Goal: Task Accomplishment & Management: Manage account settings

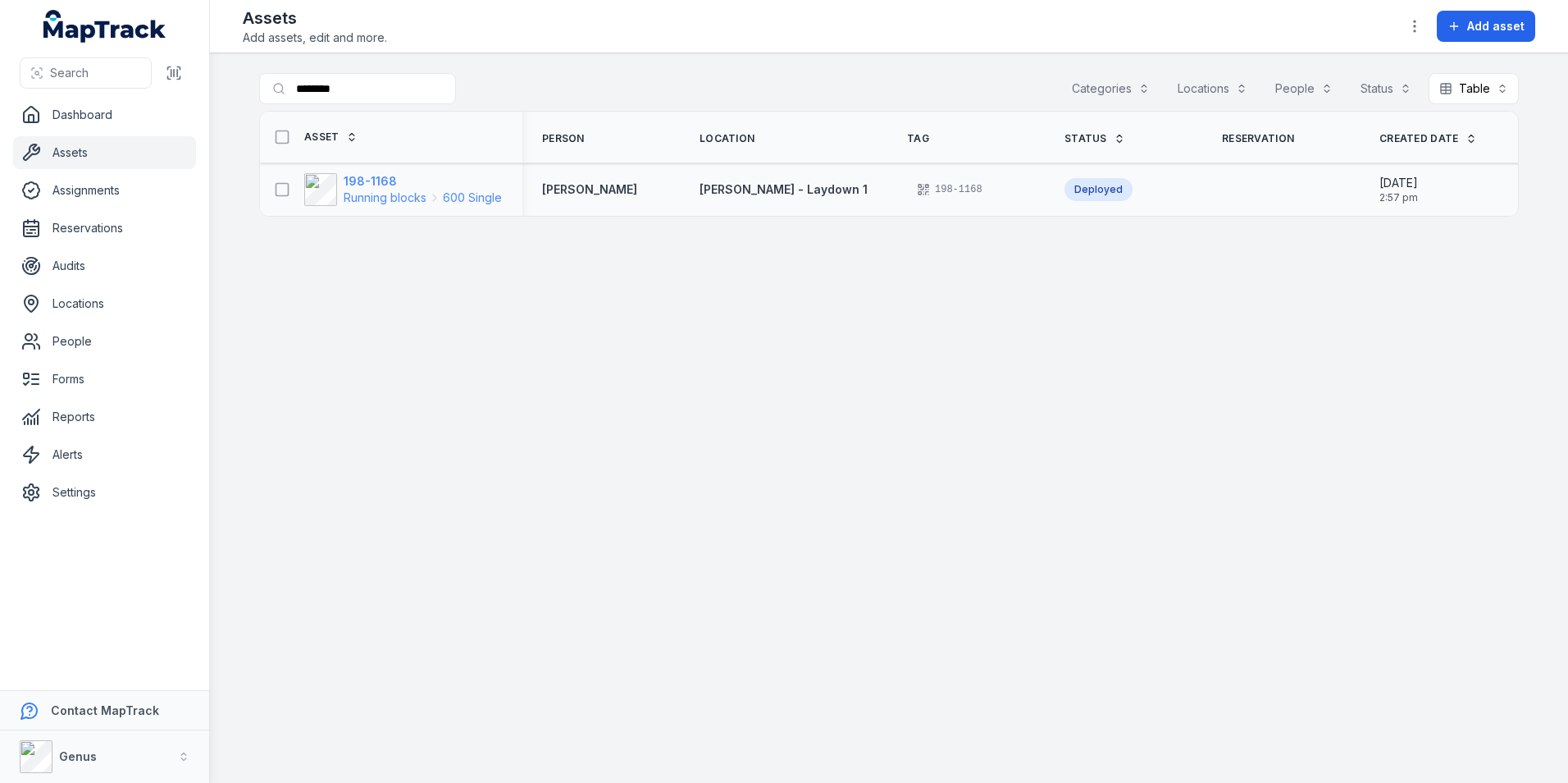
type input "********"
click at [351, 180] on strong "198-1168" at bounding box center [423, 181] width 159 height 17
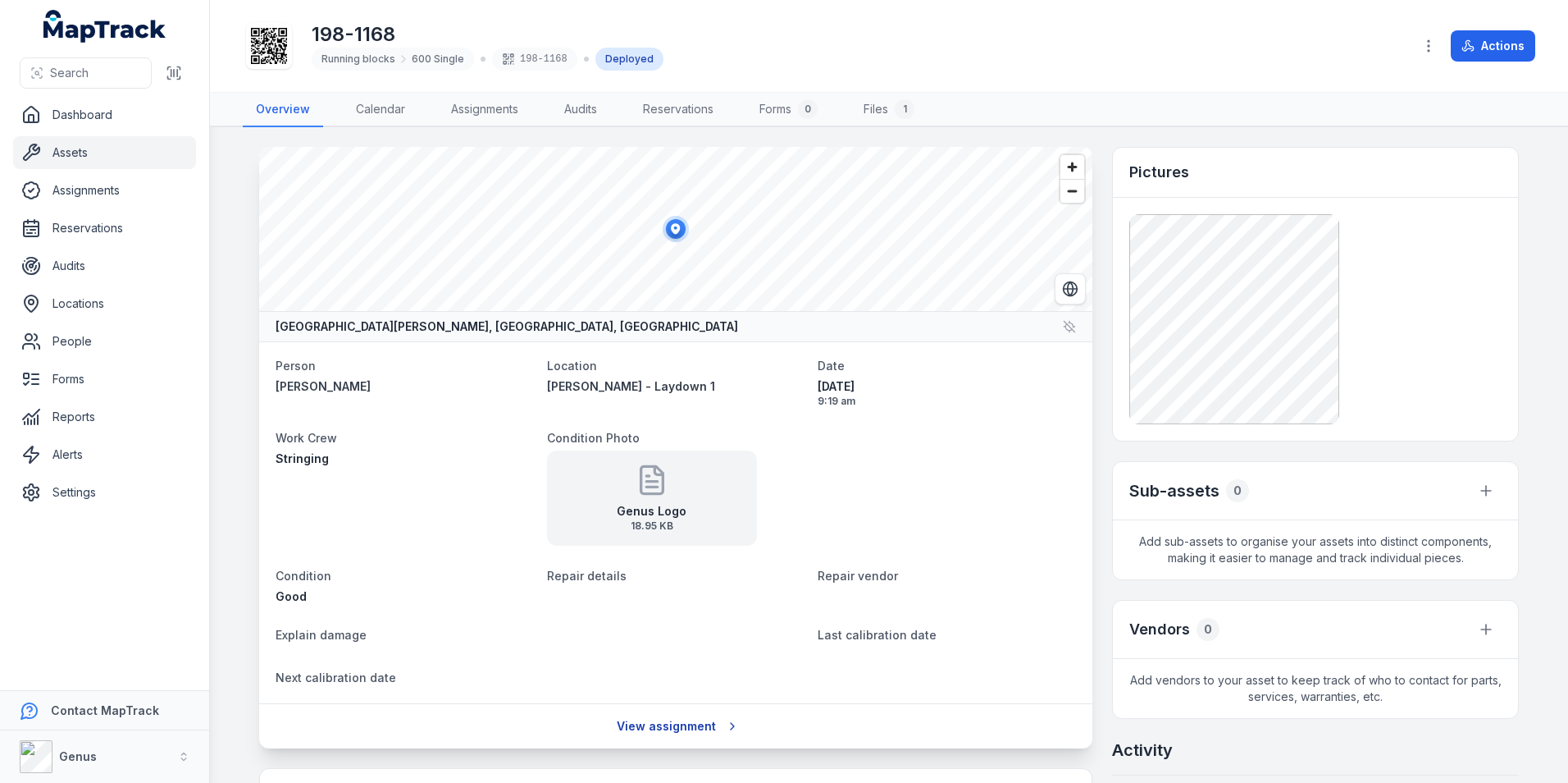
click at [664, 723] on link "View assignment" at bounding box center [676, 725] width 140 height 31
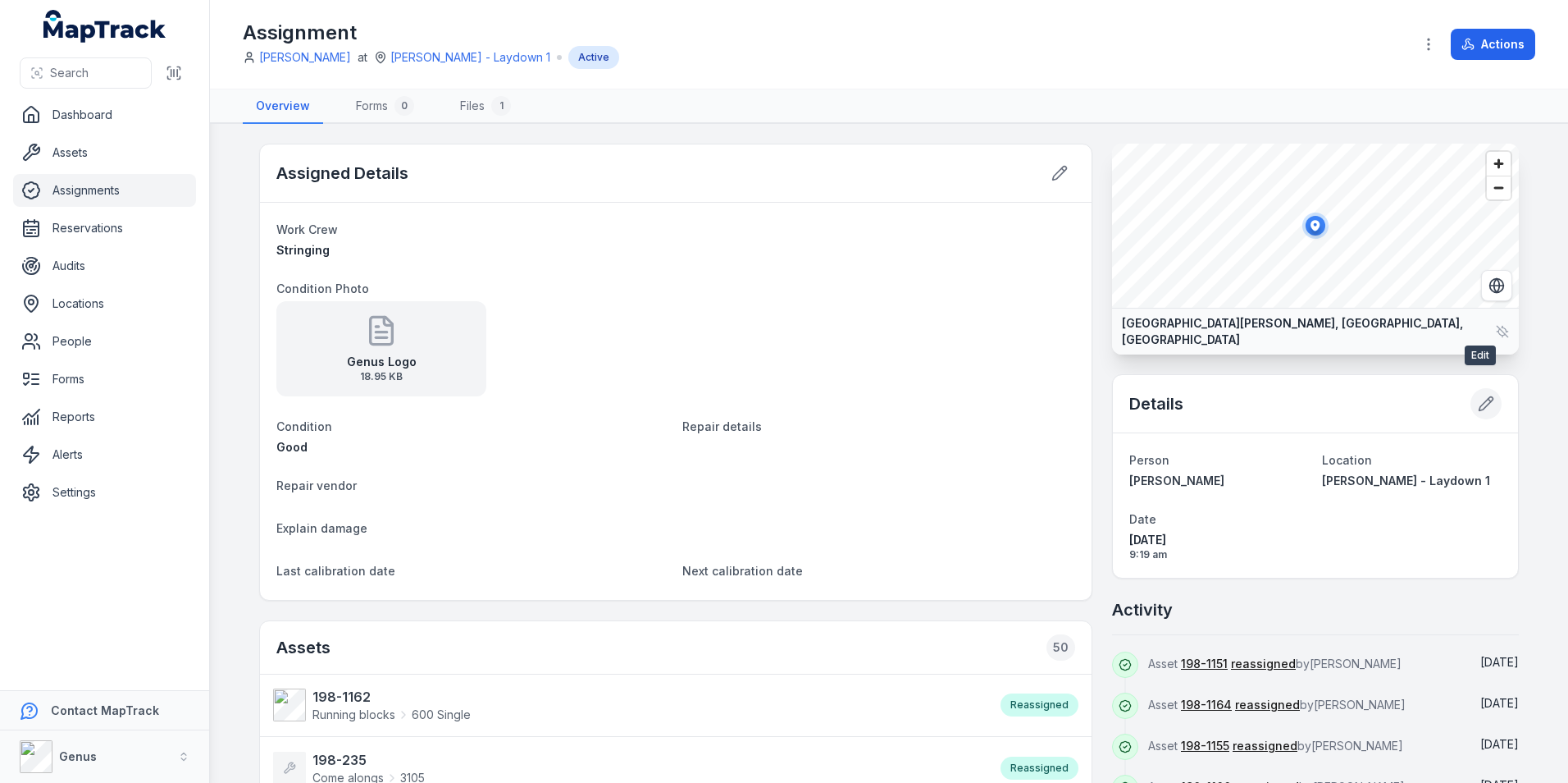
click at [1478, 396] on icon at bounding box center [1486, 404] width 17 height 17
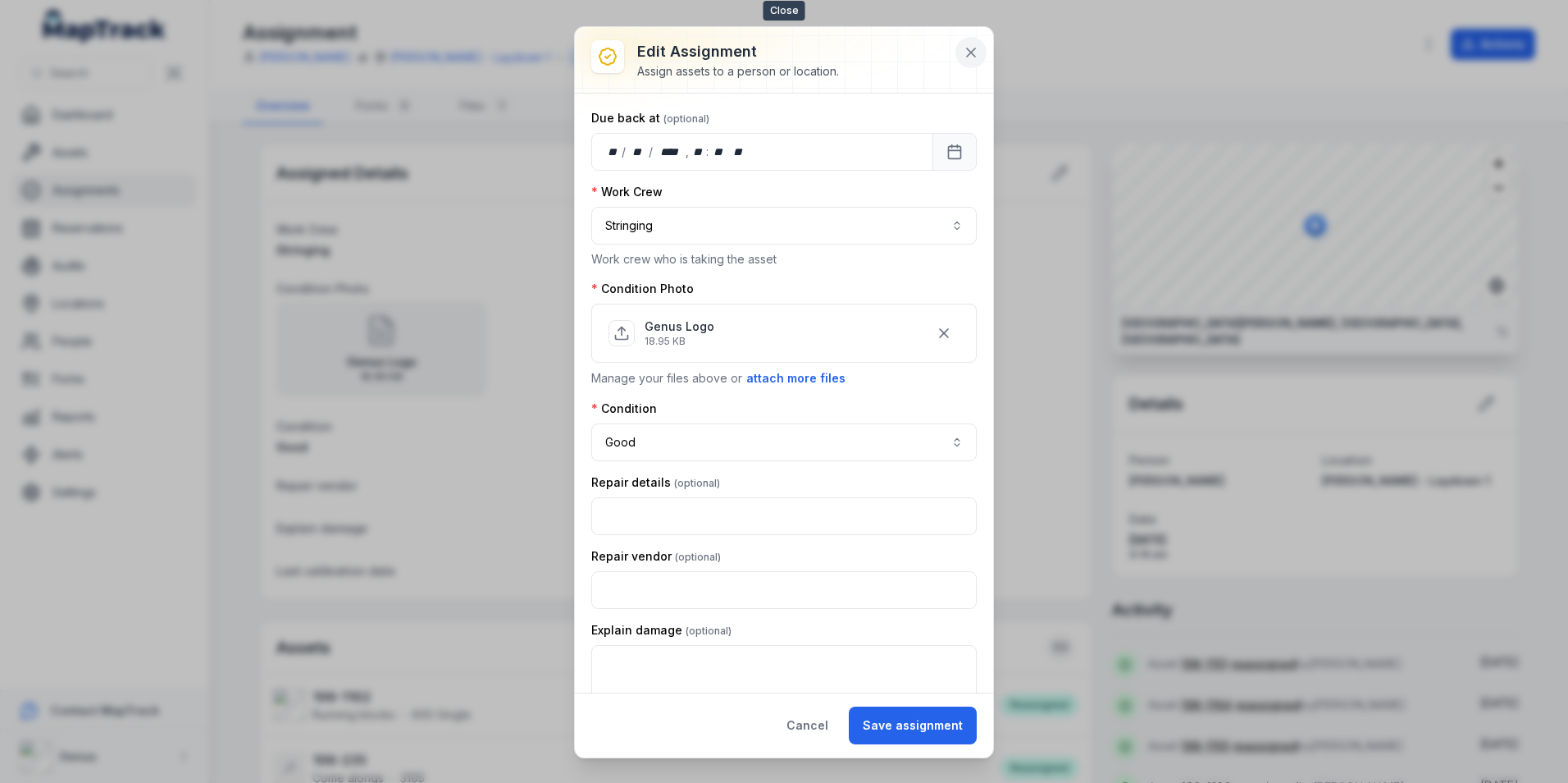
click at [966, 51] on icon at bounding box center [971, 52] width 17 height 17
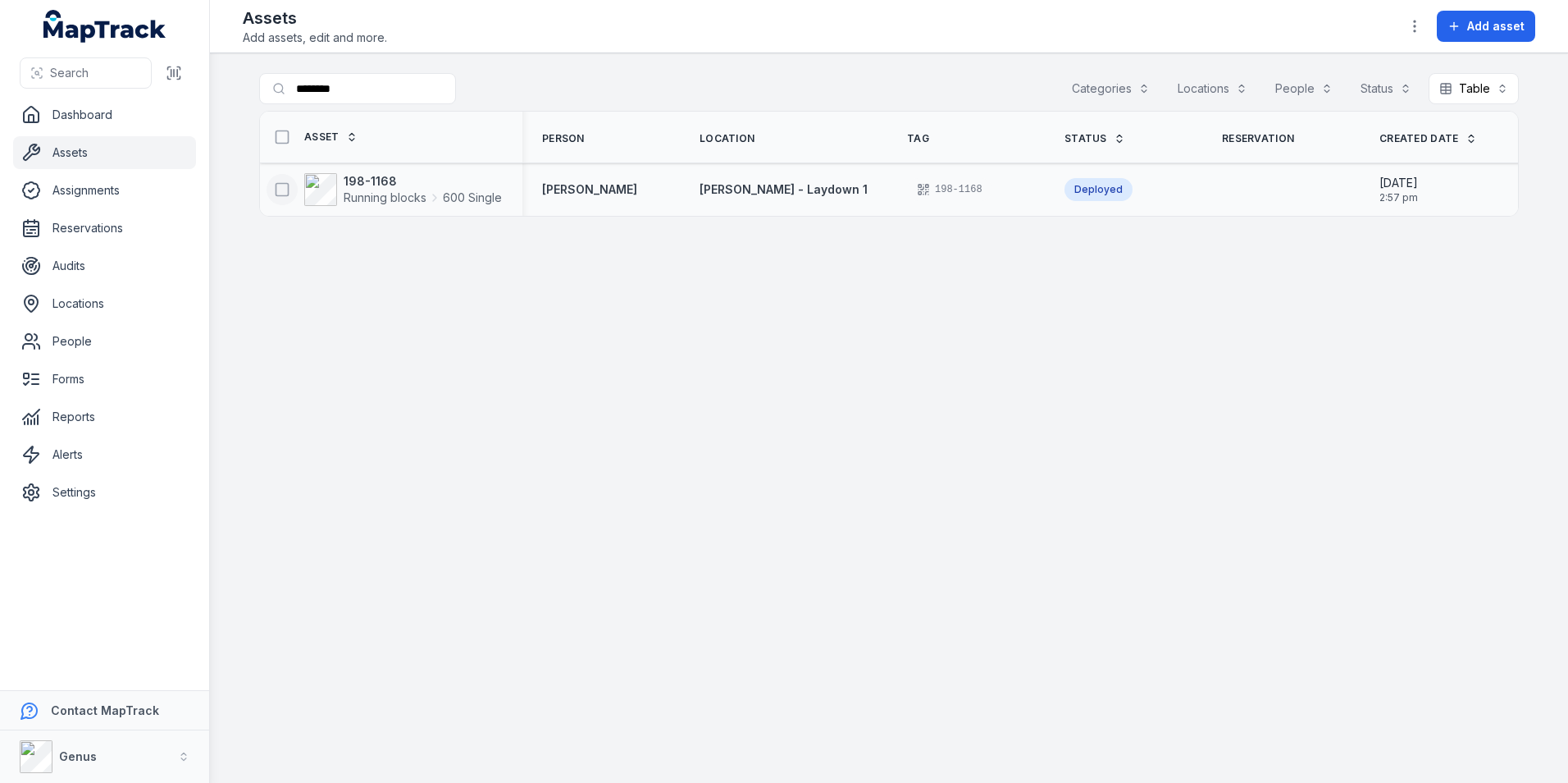
click at [278, 185] on icon at bounding box center [283, 189] width 17 height 17
click at [875, 744] on icon "button" at bounding box center [876, 744] width 17 height 17
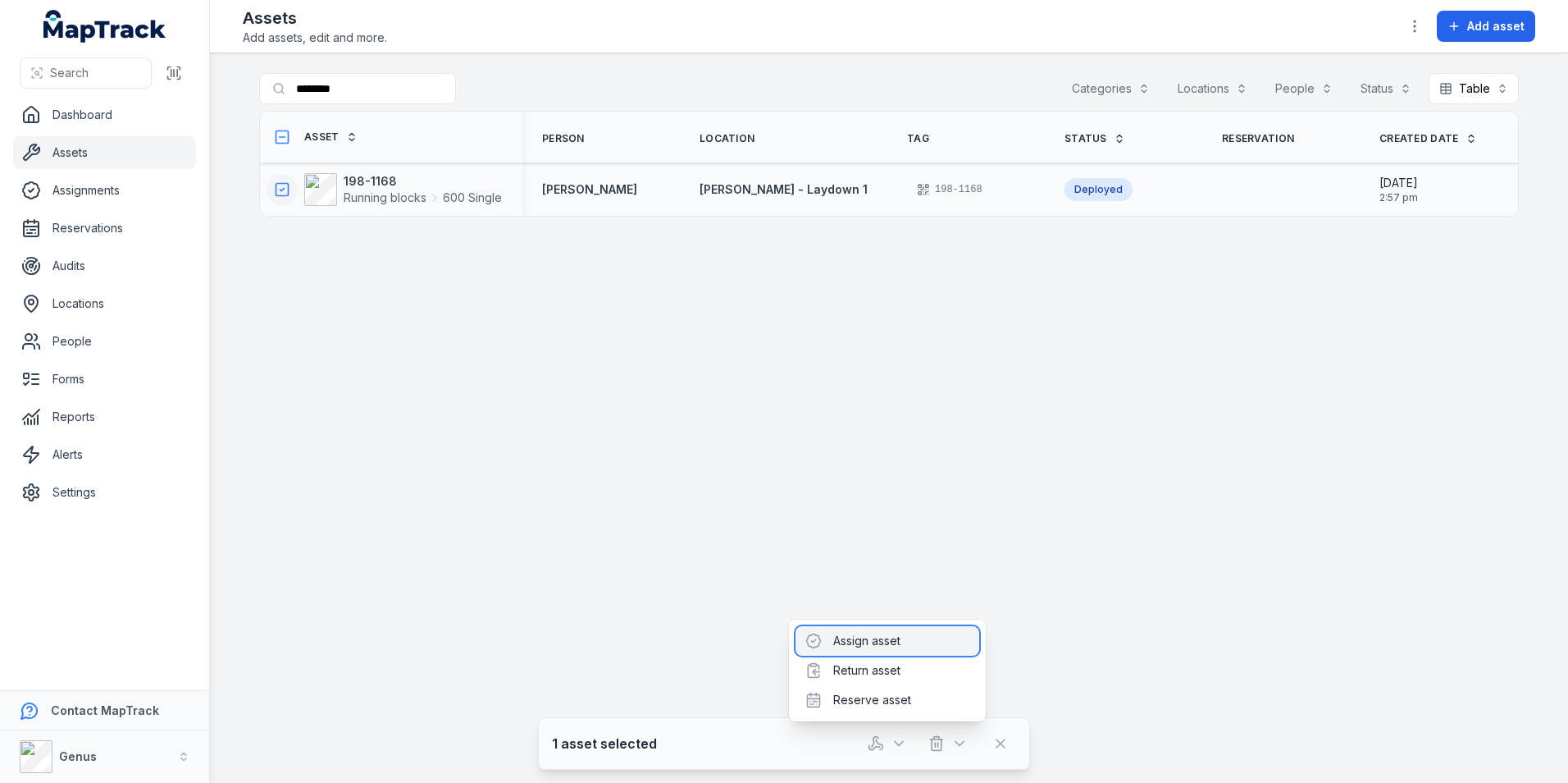
click at [862, 639] on div "Assign asset" at bounding box center [887, 641] width 184 height 30
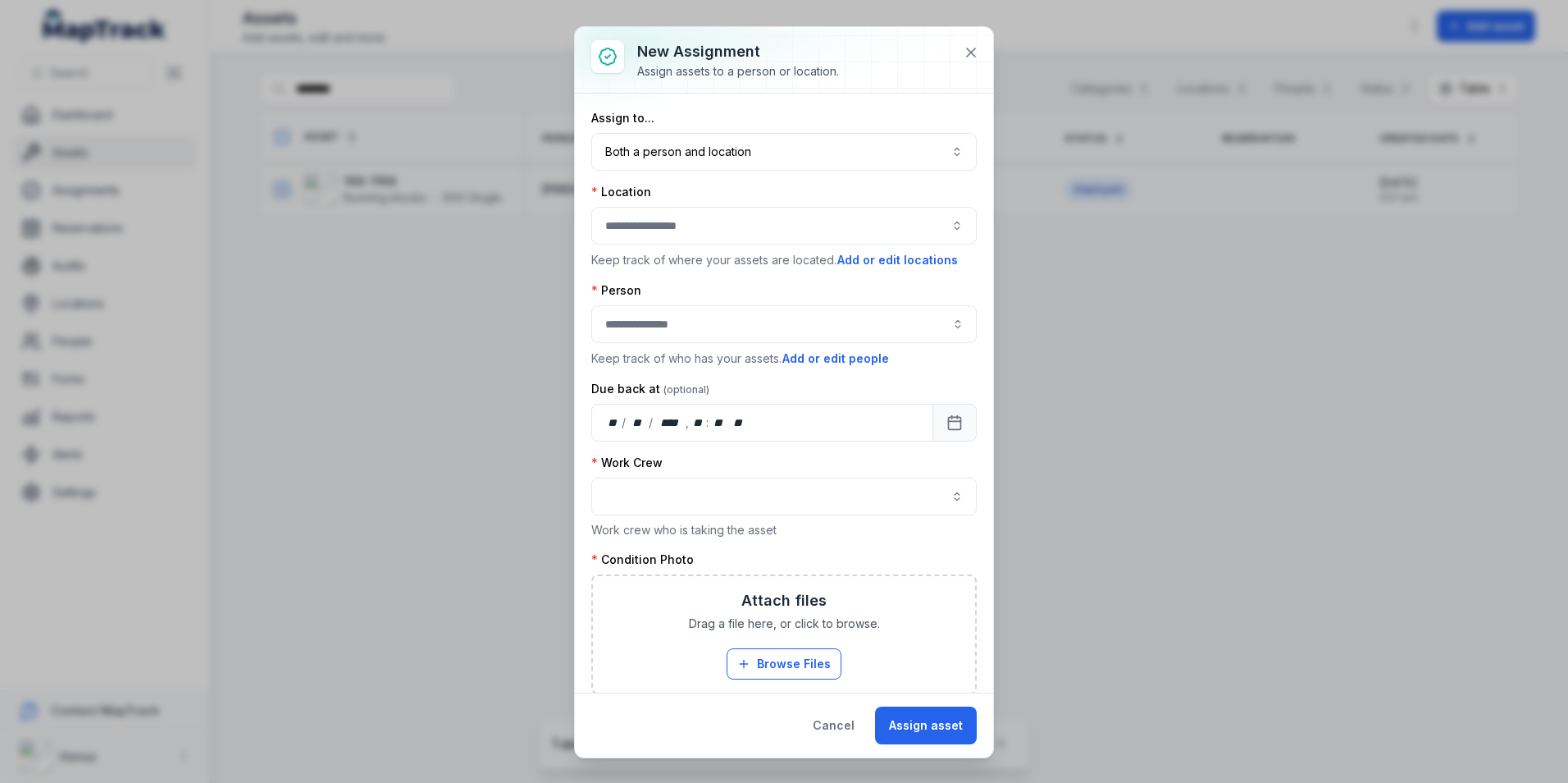
click at [661, 222] on button "button" at bounding box center [784, 226] width 385 height 37
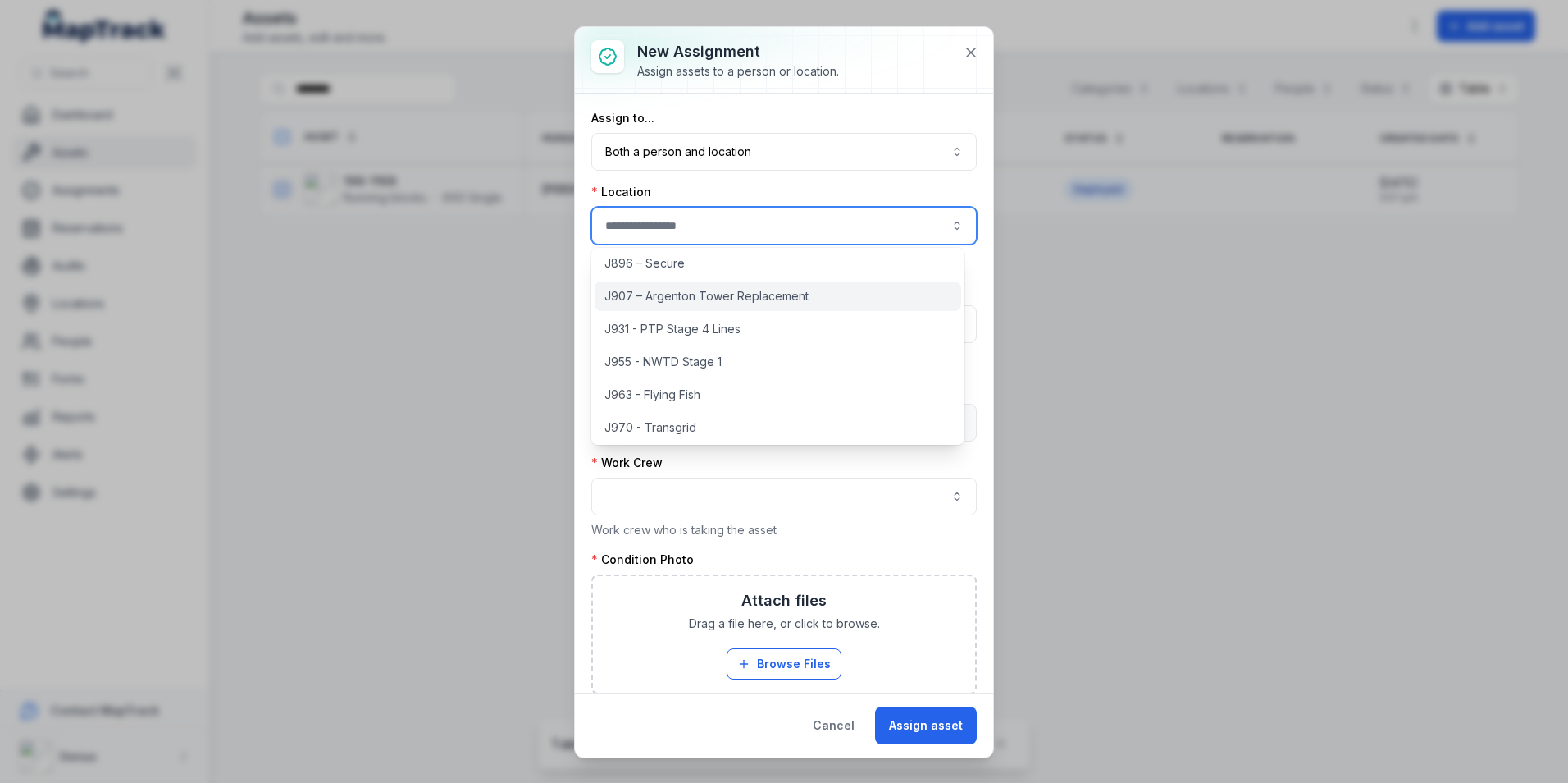
scroll to position [164, 0]
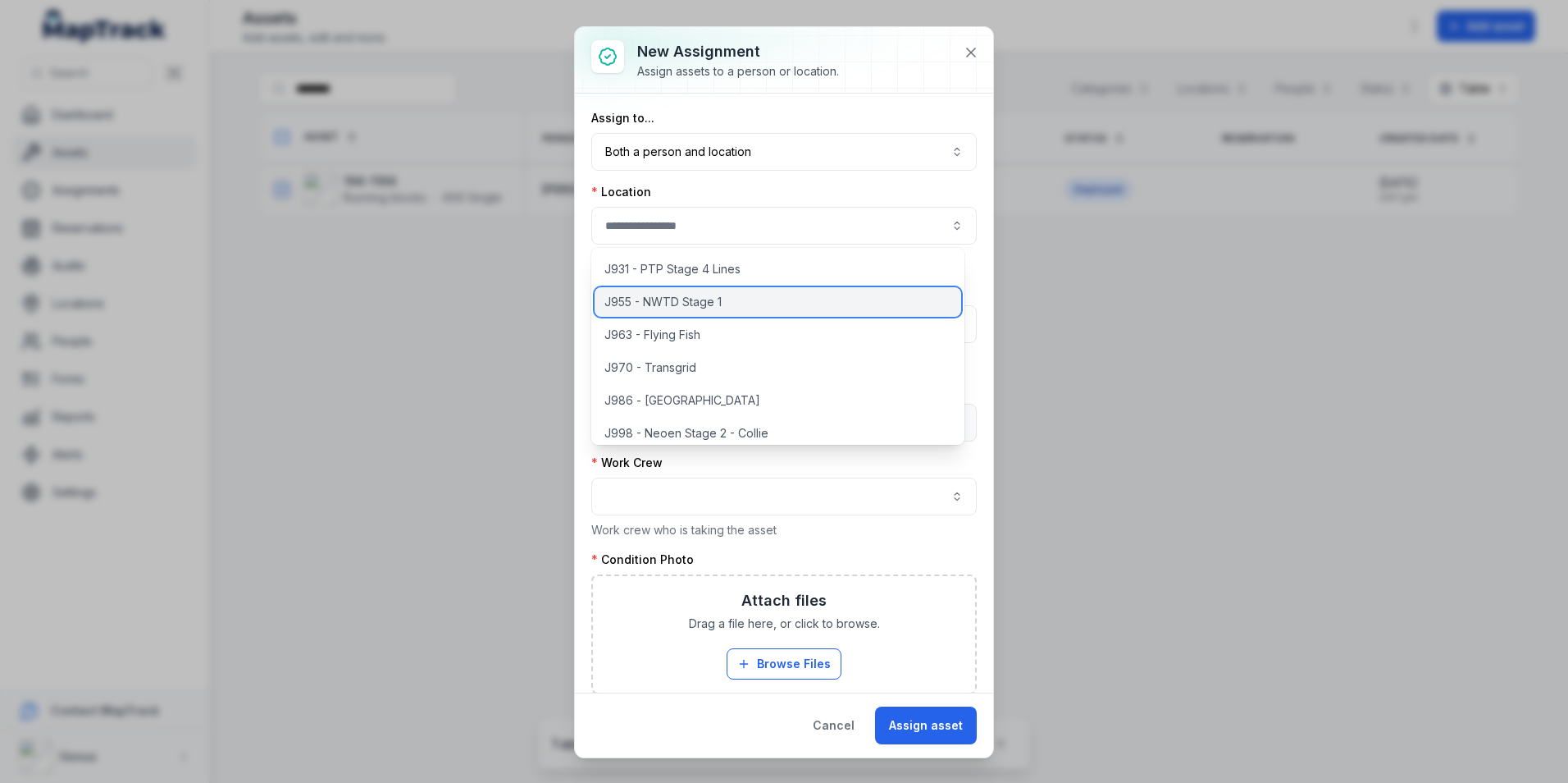
click at [641, 302] on span "J955 - NWTD Stage 1" at bounding box center [663, 302] width 118 height 17
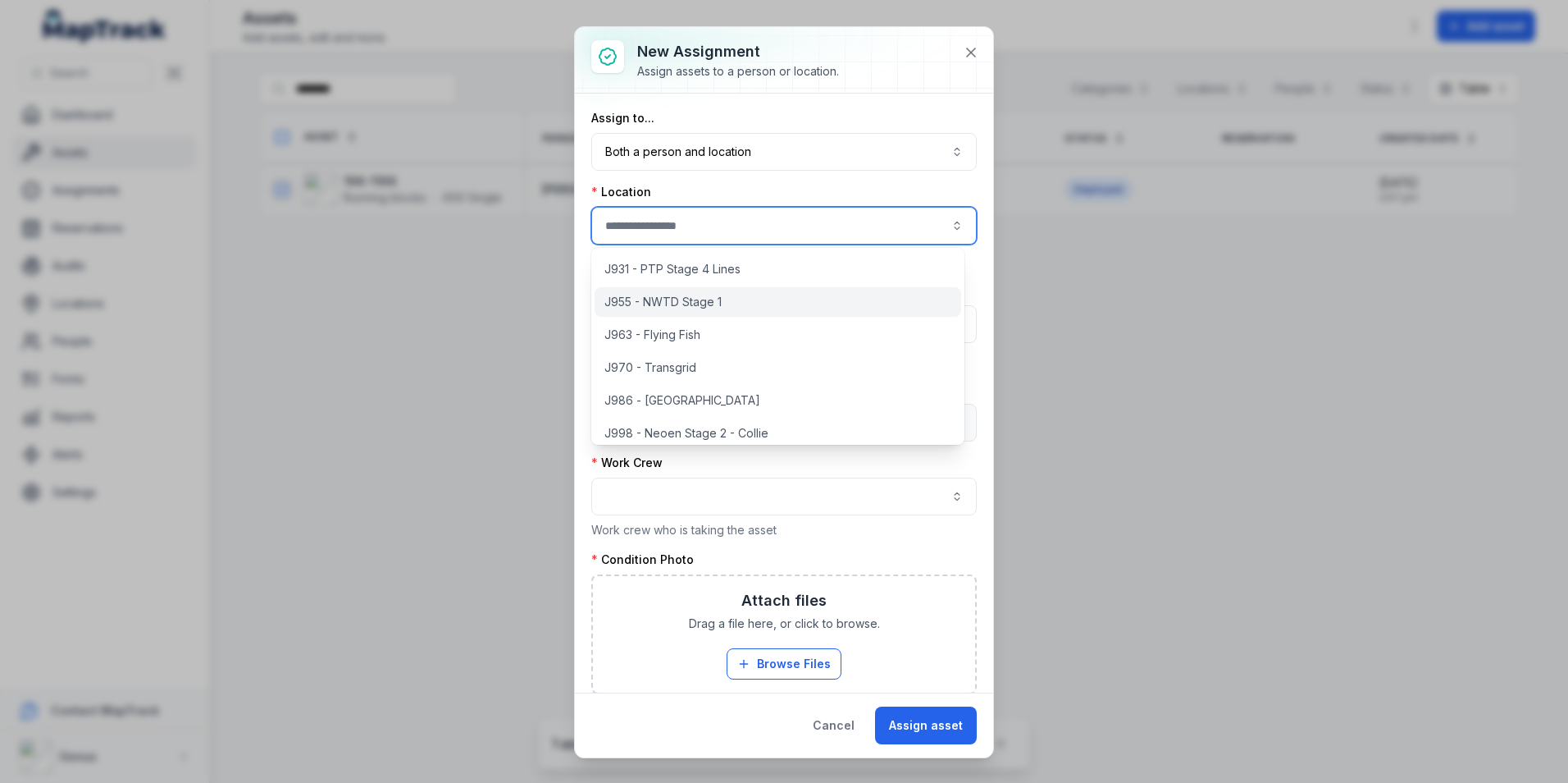
type input "**********"
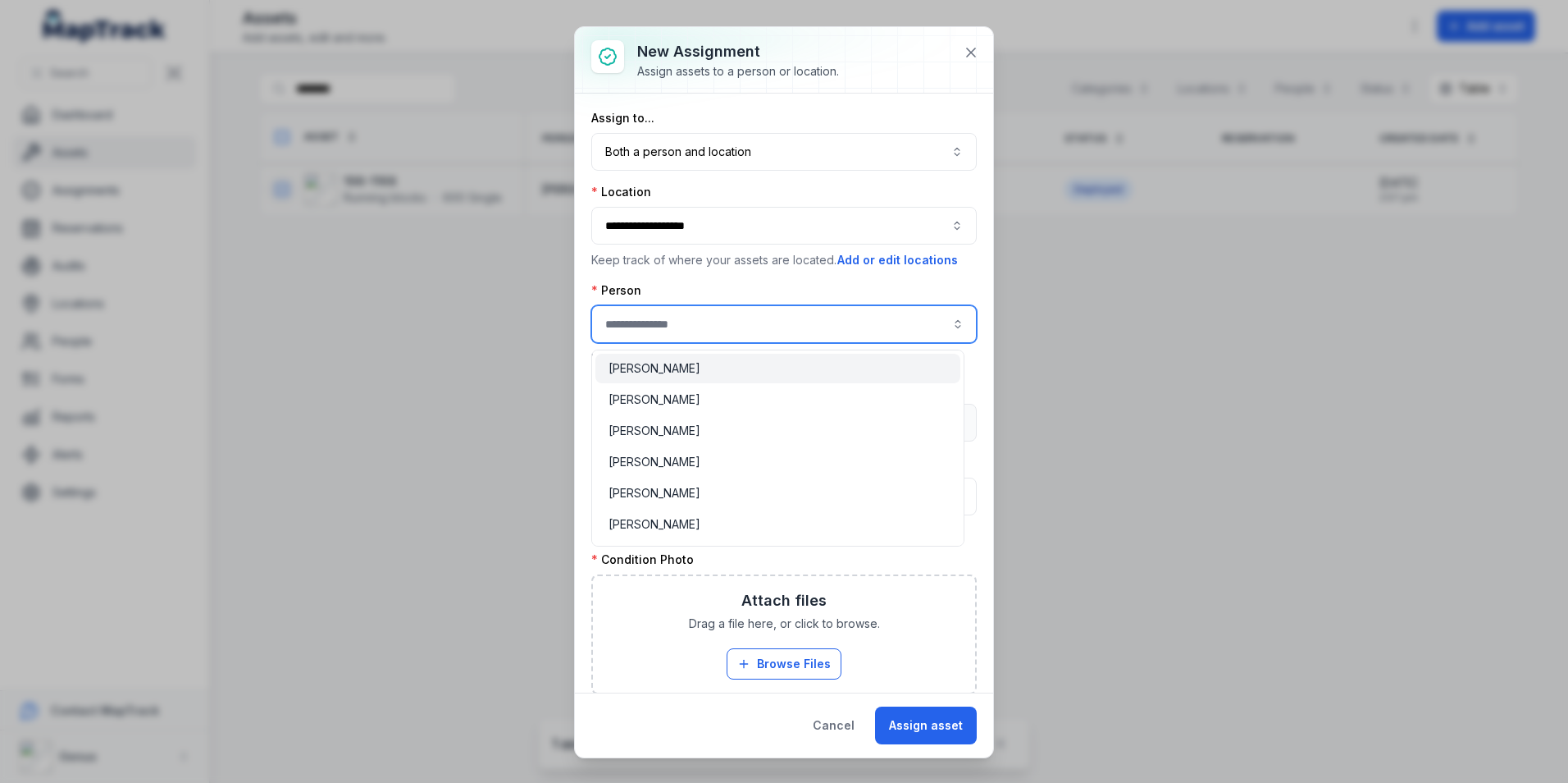
click at [636, 325] on input "assignment-add:person-label" at bounding box center [784, 324] width 385 height 37
type input "**********"
click at [628, 458] on span "[PERSON_NAME]" at bounding box center [654, 462] width 91 height 17
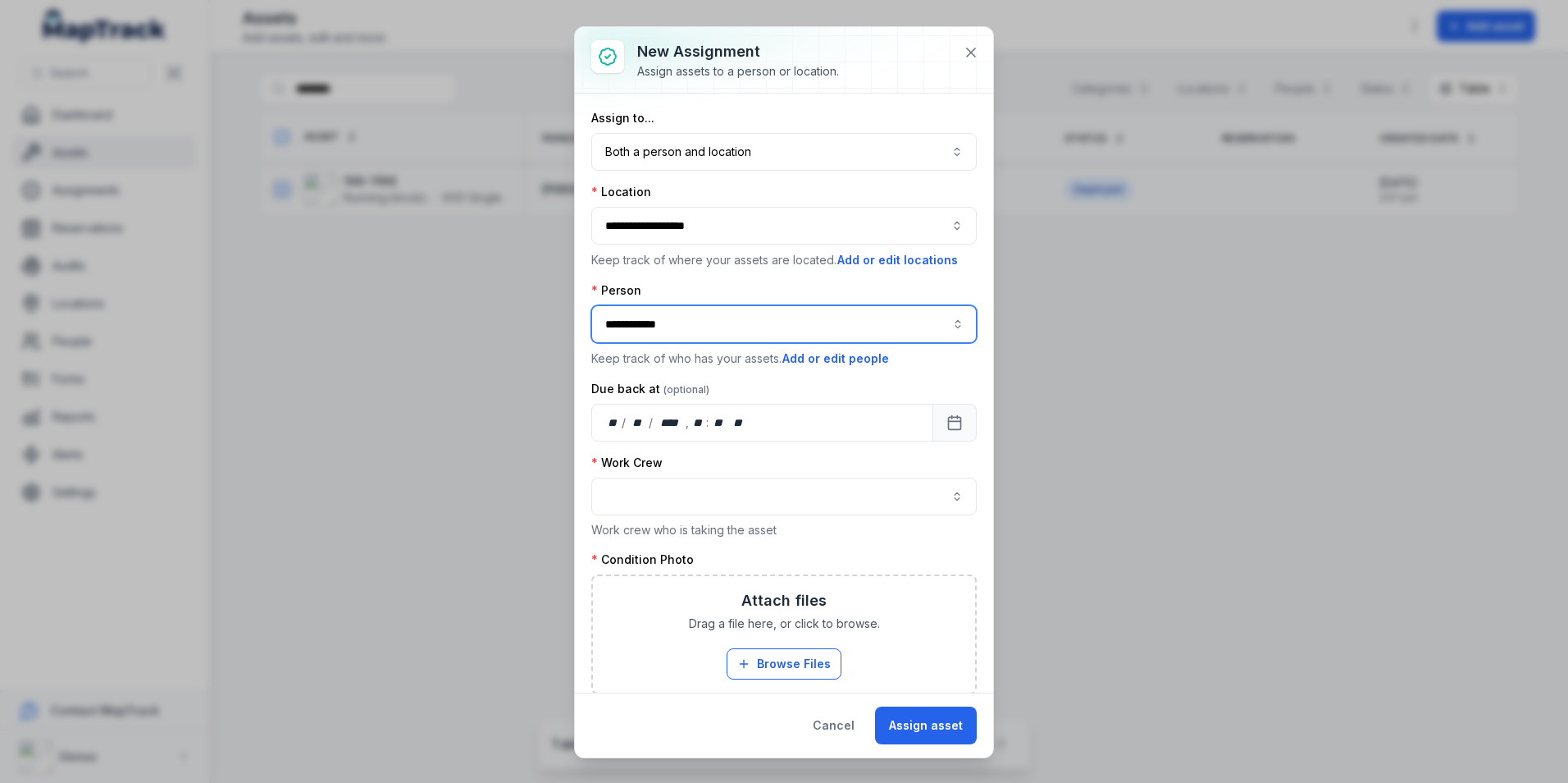
scroll to position [82, 0]
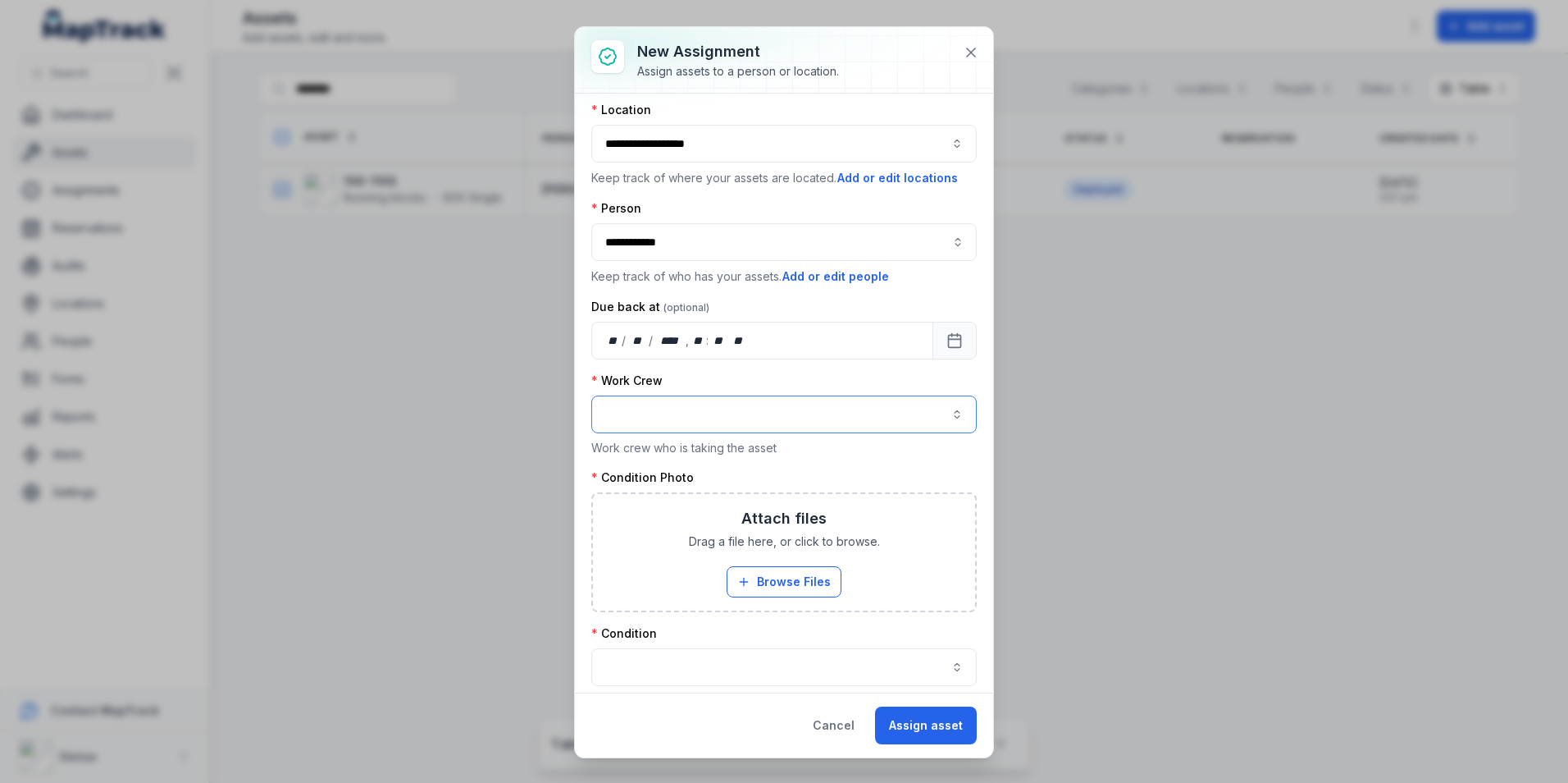
click at [630, 409] on button "button" at bounding box center [784, 414] width 385 height 37
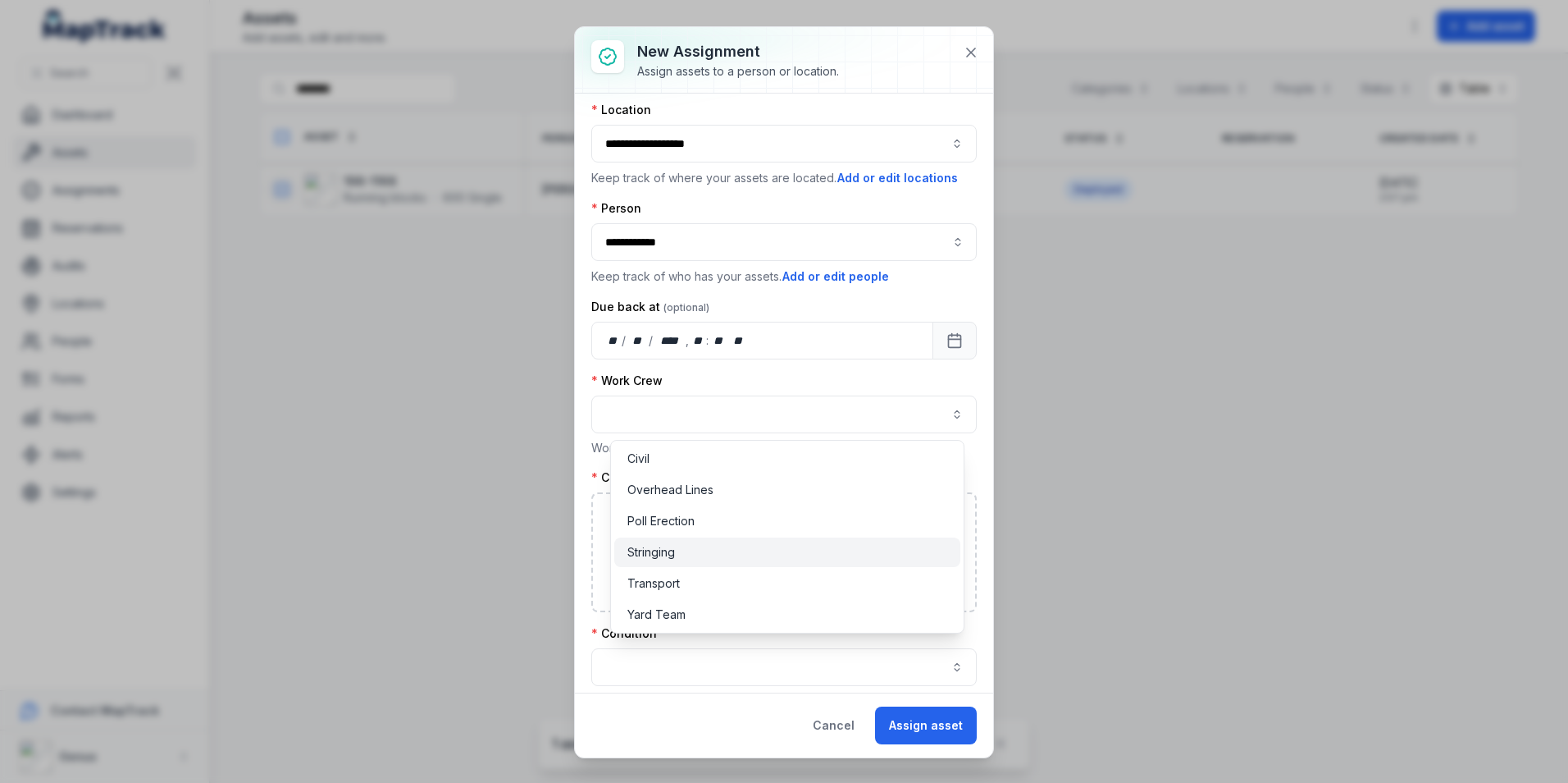
click at [654, 547] on span "Stringing" at bounding box center [651, 552] width 48 height 17
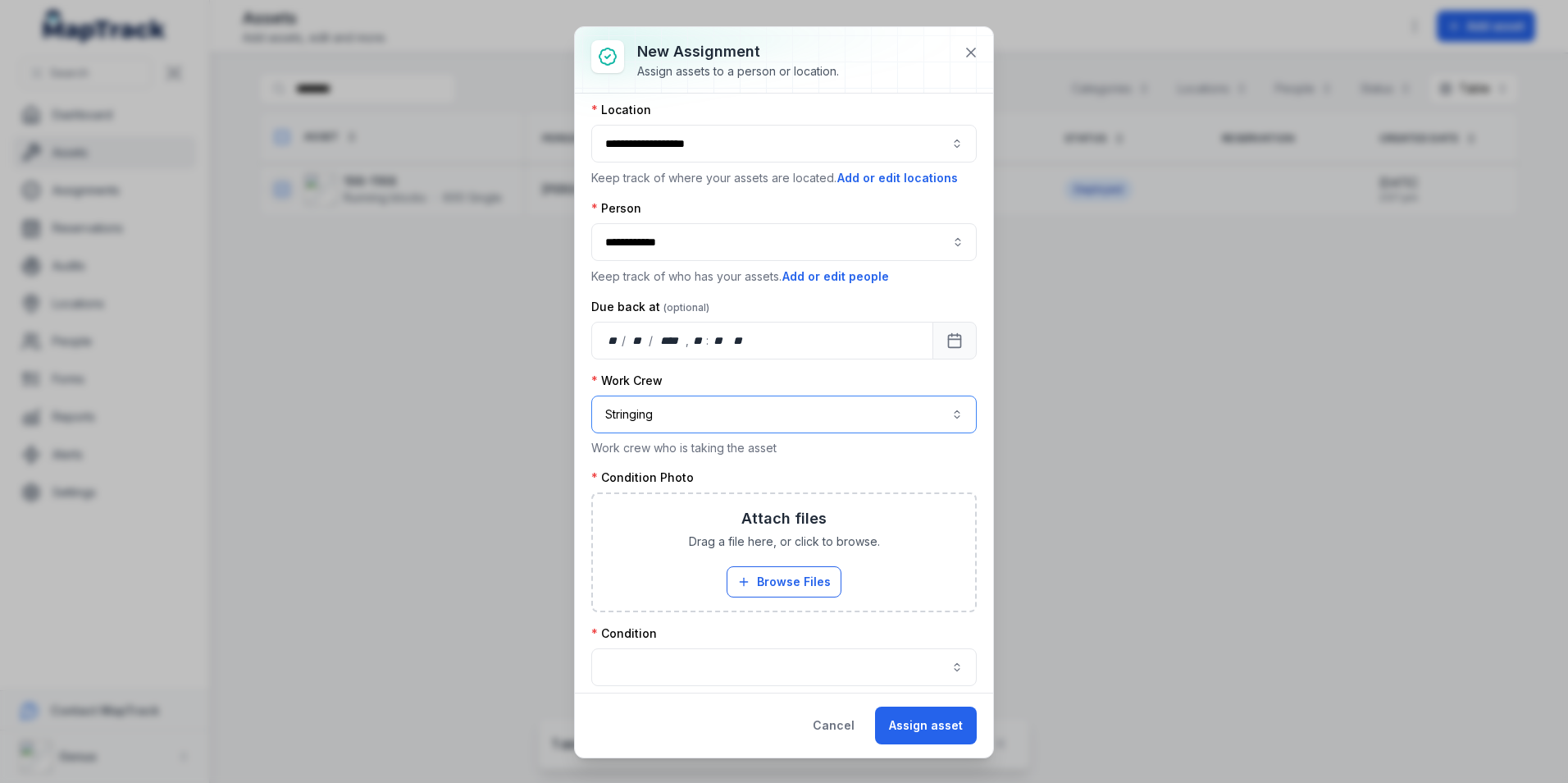
scroll to position [164, 0]
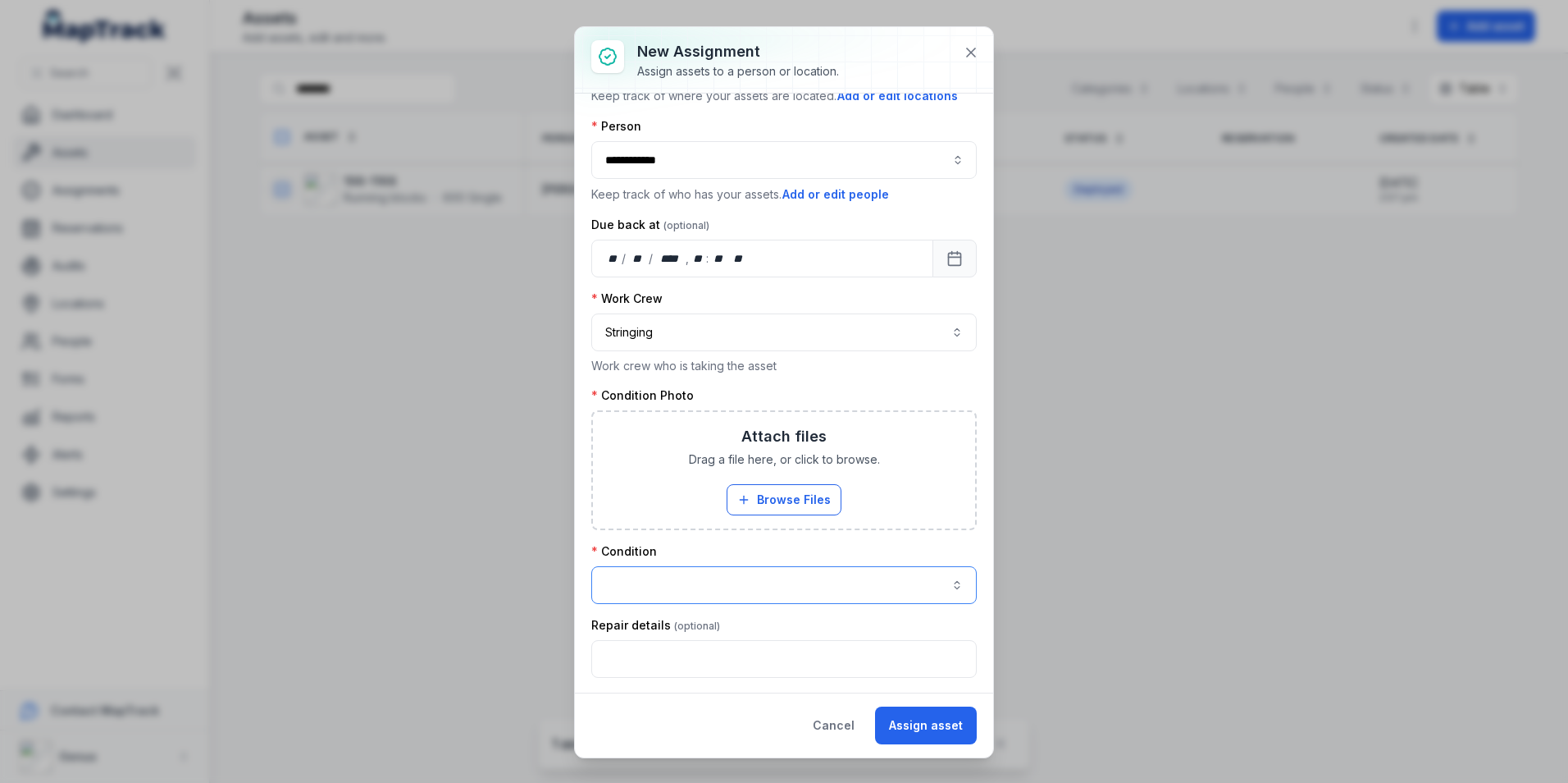
click at [669, 568] on button "button" at bounding box center [784, 585] width 385 height 37
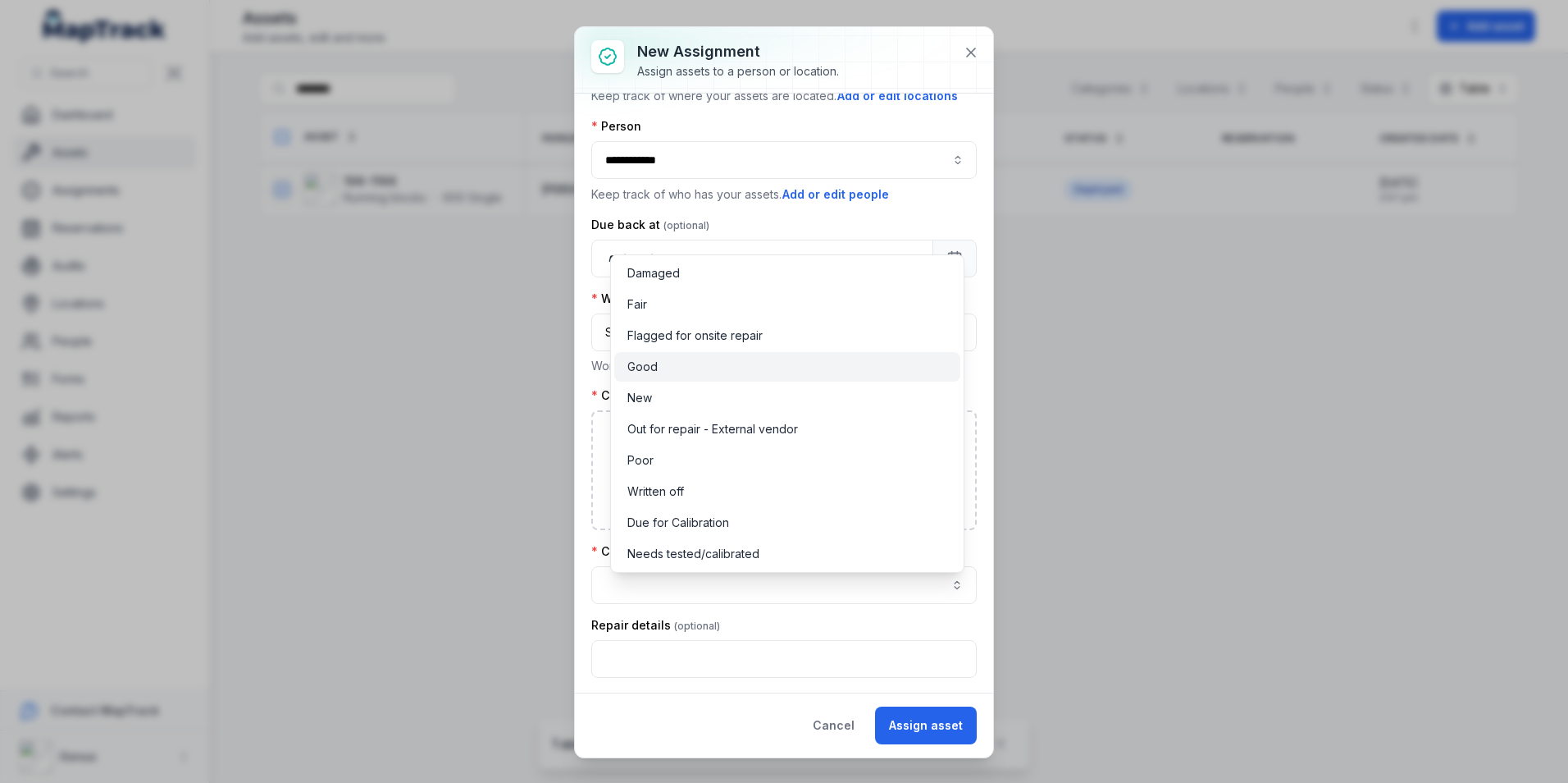
click at [661, 363] on div "Good" at bounding box center [787, 367] width 320 height 17
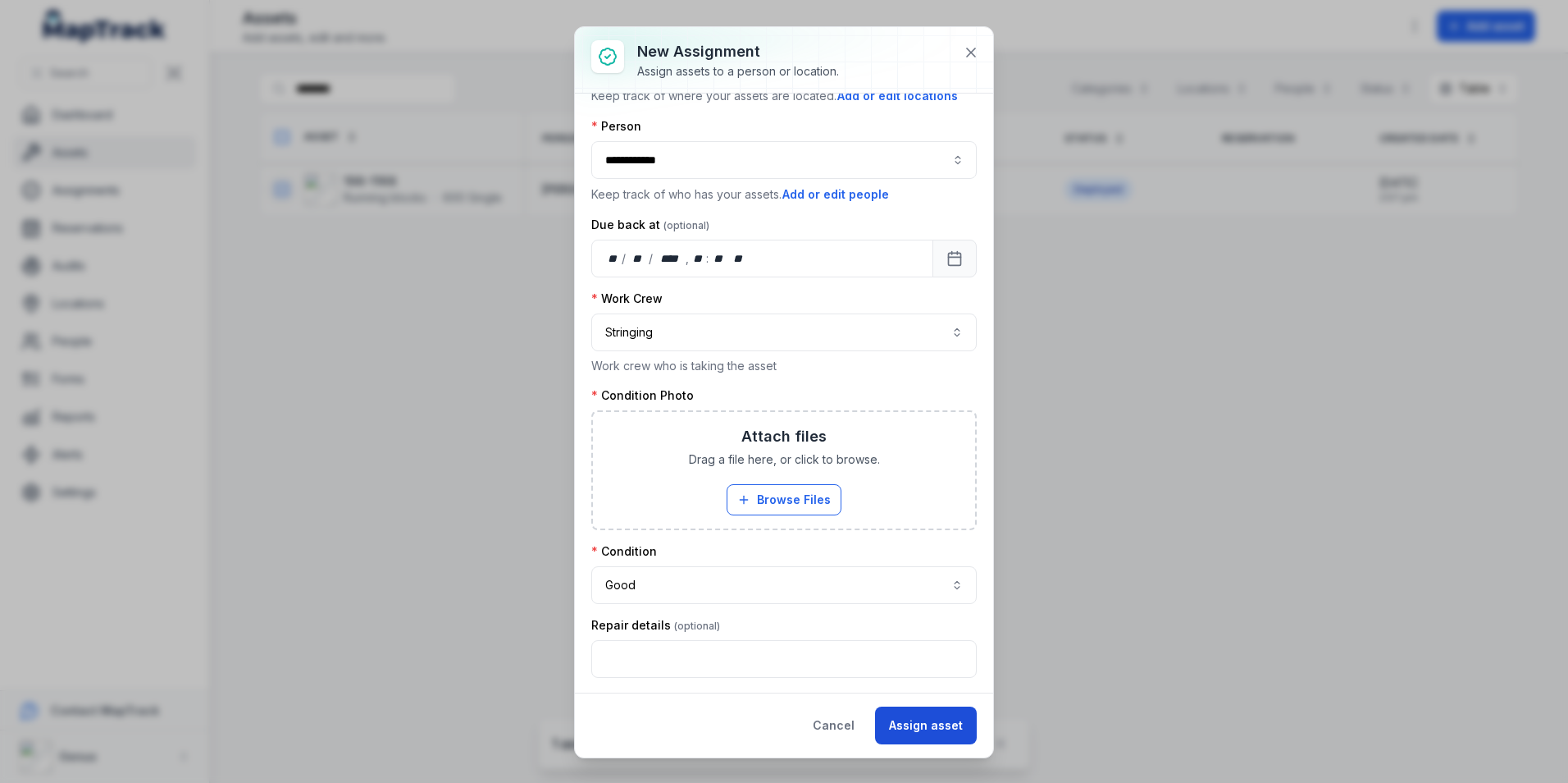
click at [919, 723] on button "Assign asset" at bounding box center [925, 725] width 102 height 37
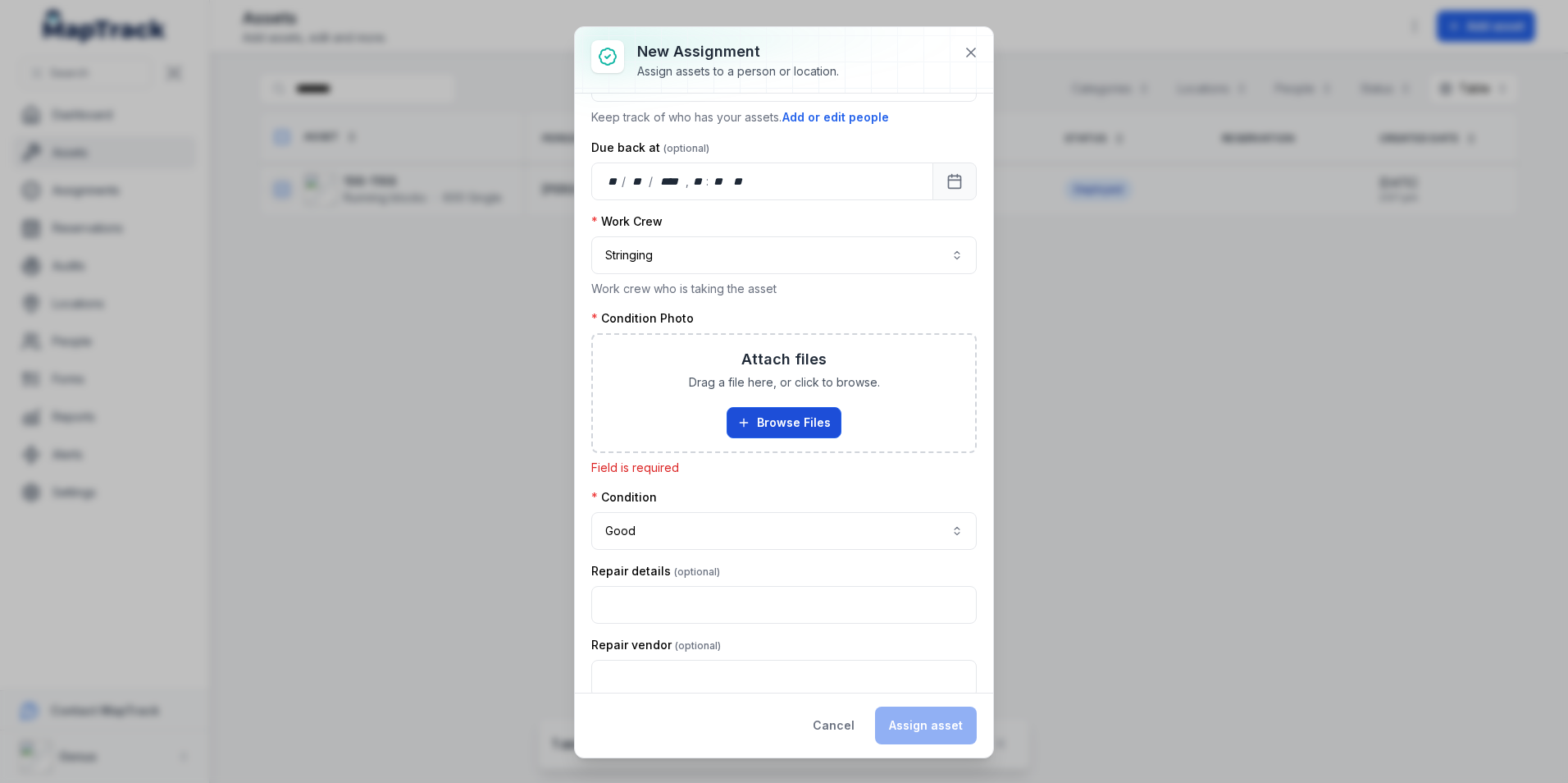
click at [795, 413] on button "Browse Files" at bounding box center [784, 422] width 115 height 31
click at [825, 722] on button "Cancel" at bounding box center [833, 725] width 70 height 37
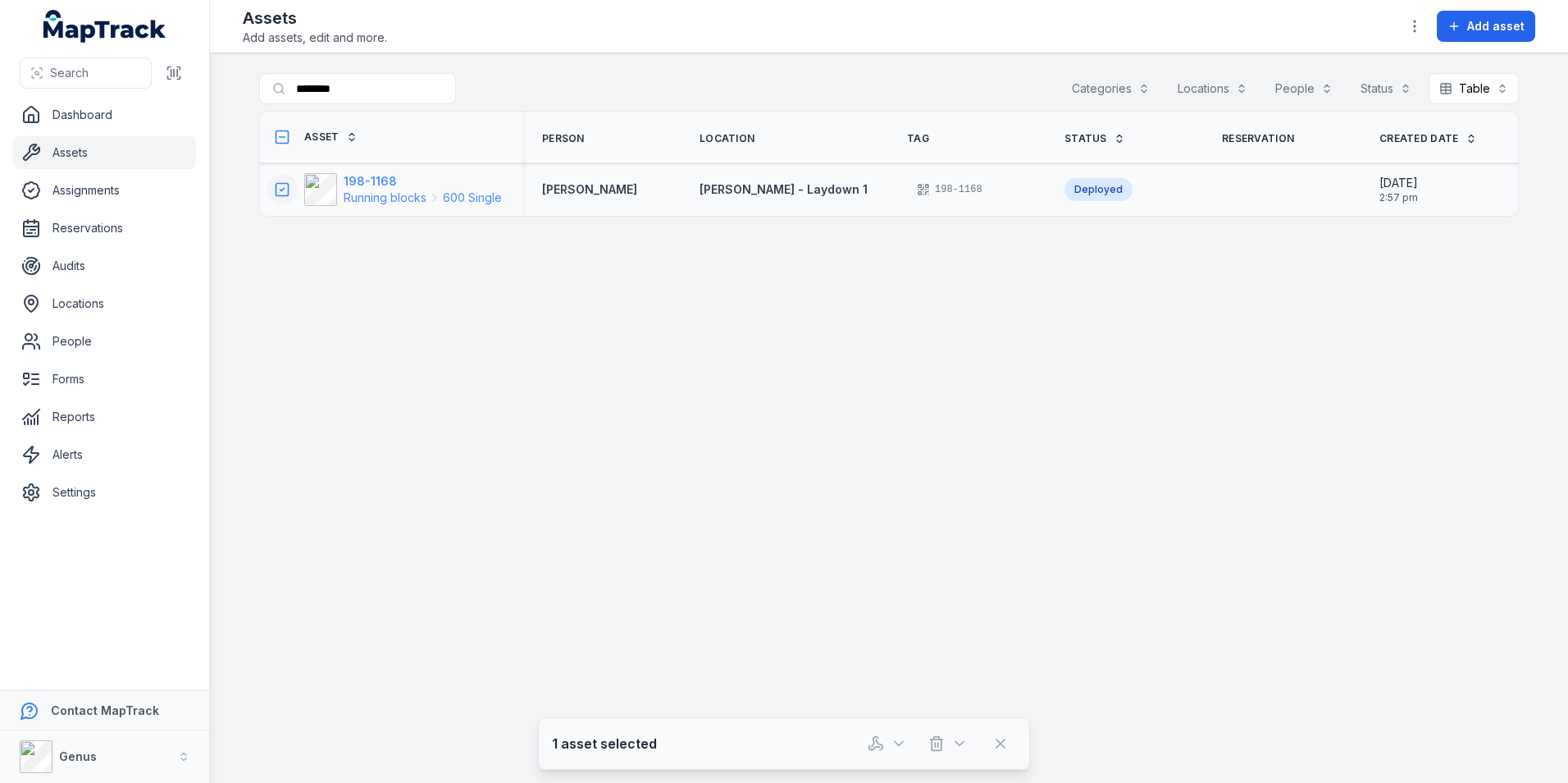
click at [368, 197] on span "Running blocks" at bounding box center [384, 198] width 83 height 17
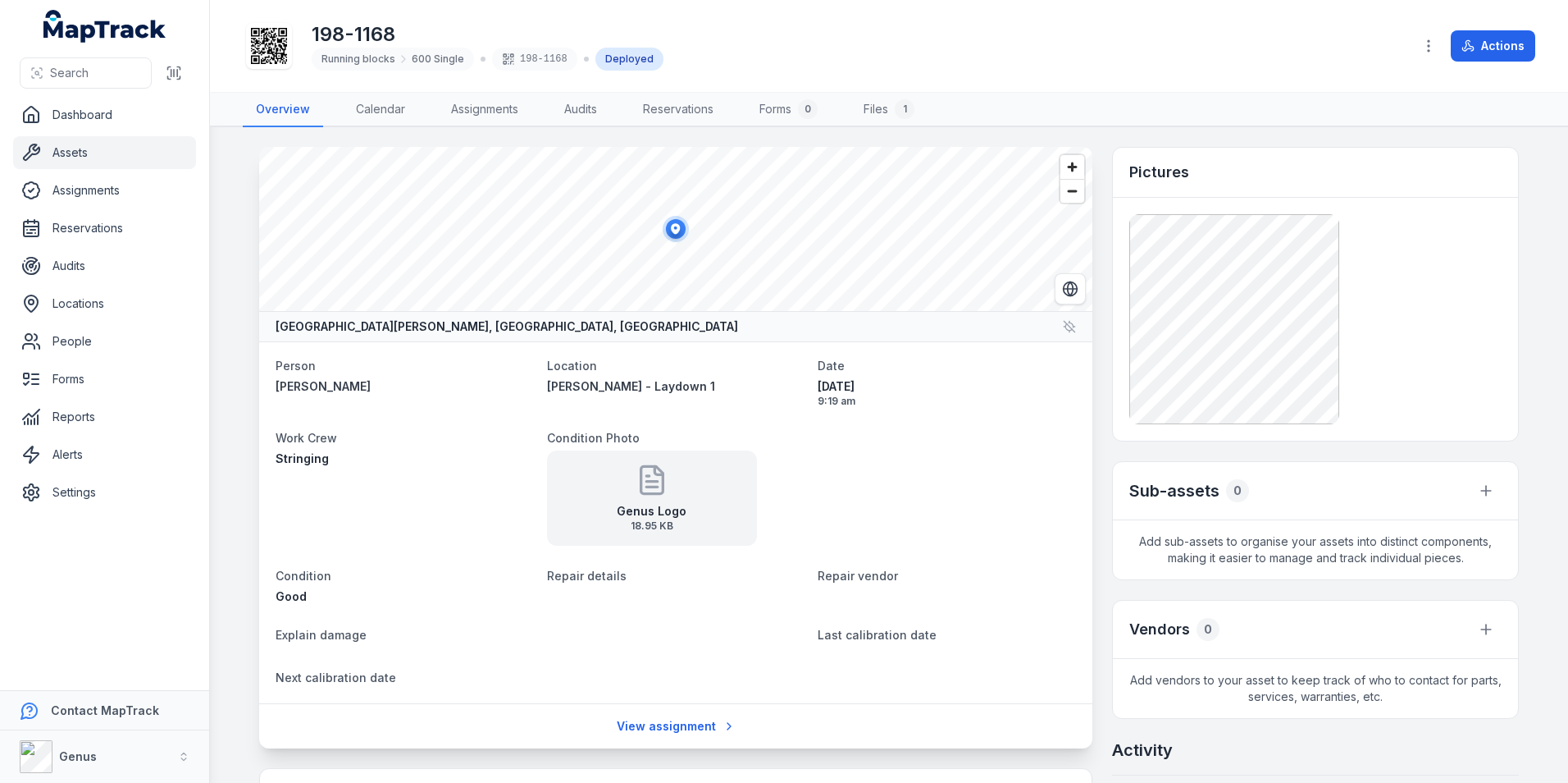
click at [71, 151] on link "Assets" at bounding box center [104, 152] width 183 height 33
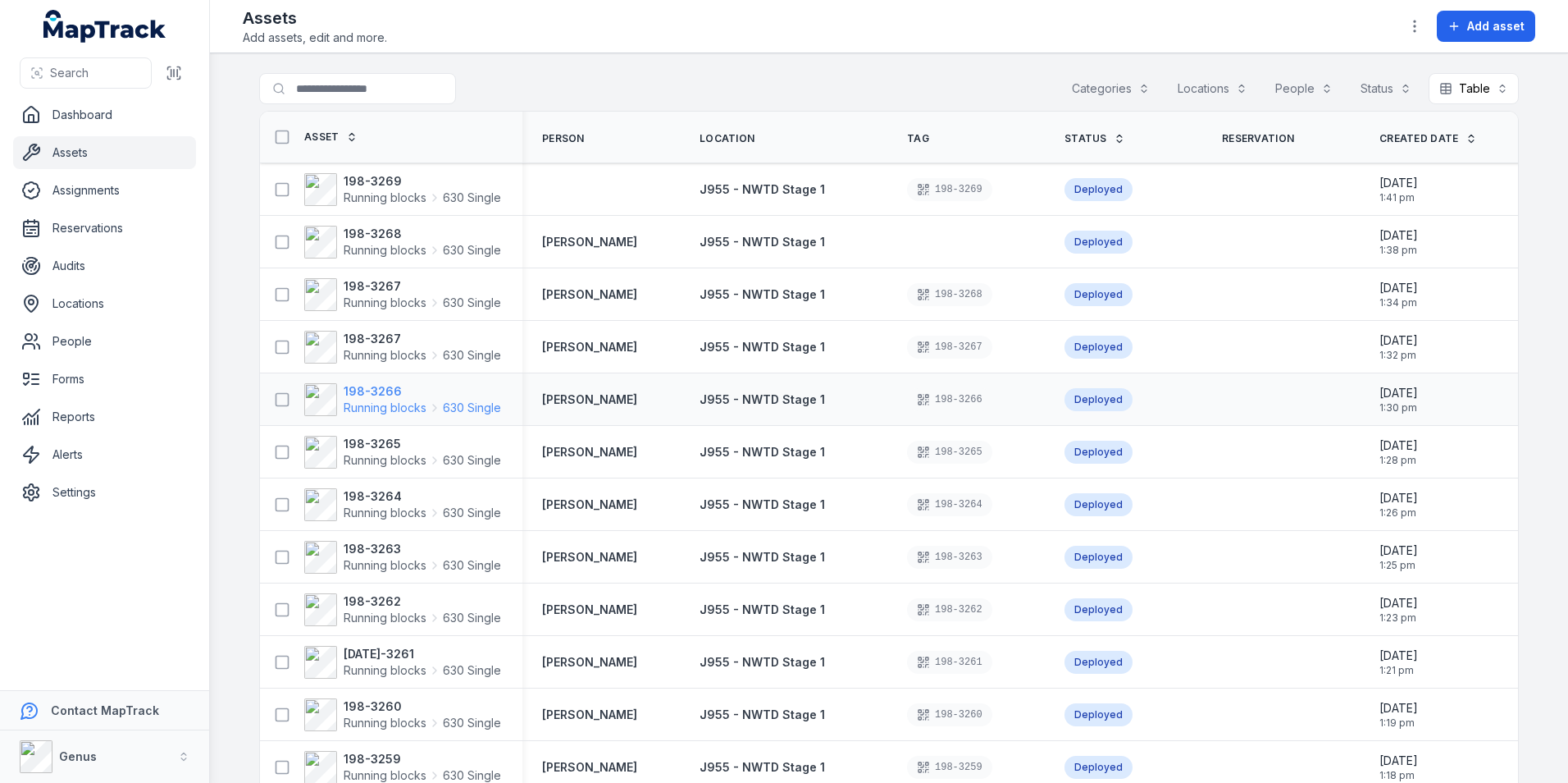
click at [343, 392] on strong "198-3266" at bounding box center [422, 392] width 158 height 17
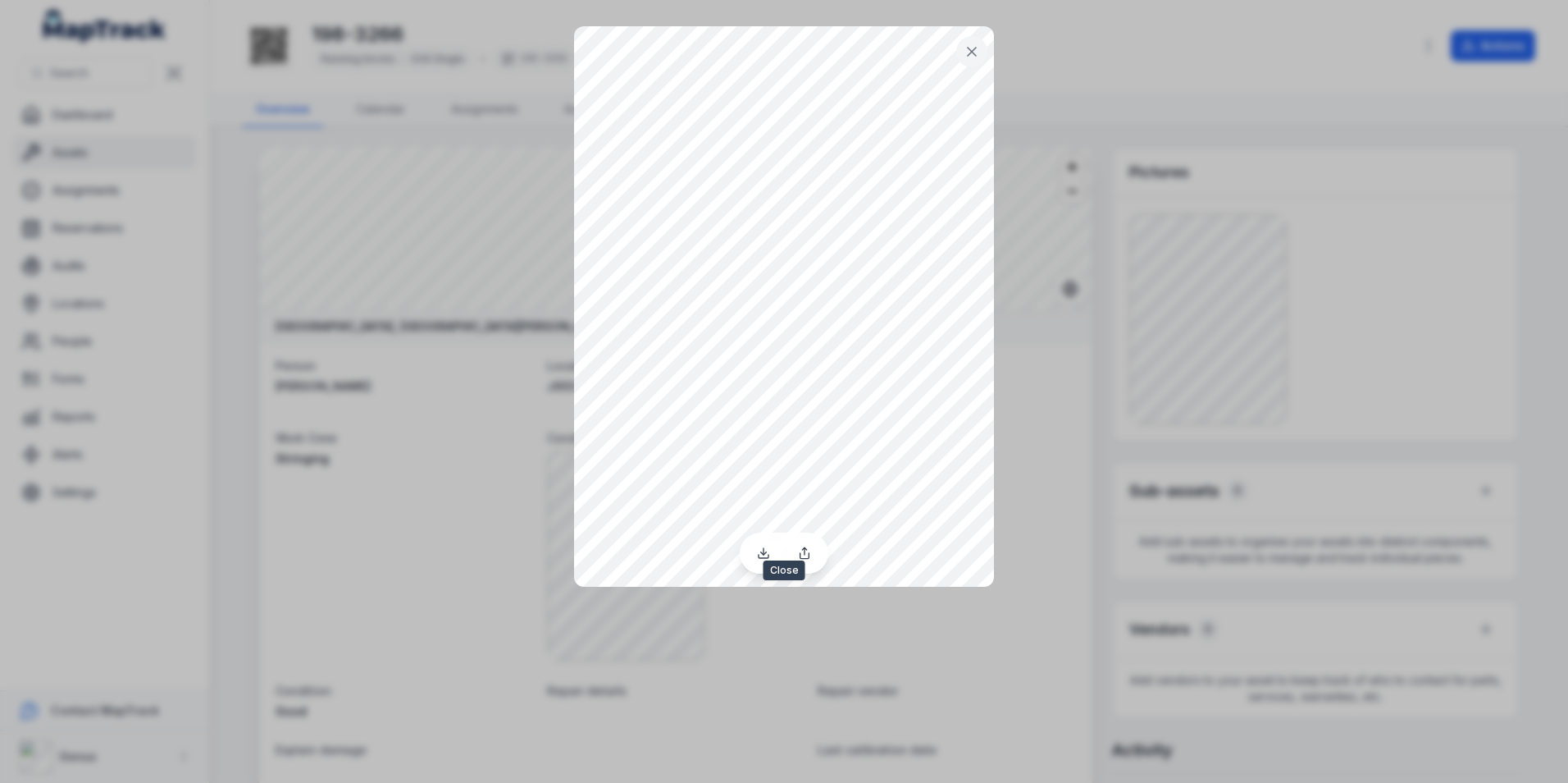
click at [964, 50] on icon at bounding box center [972, 52] width 17 height 17
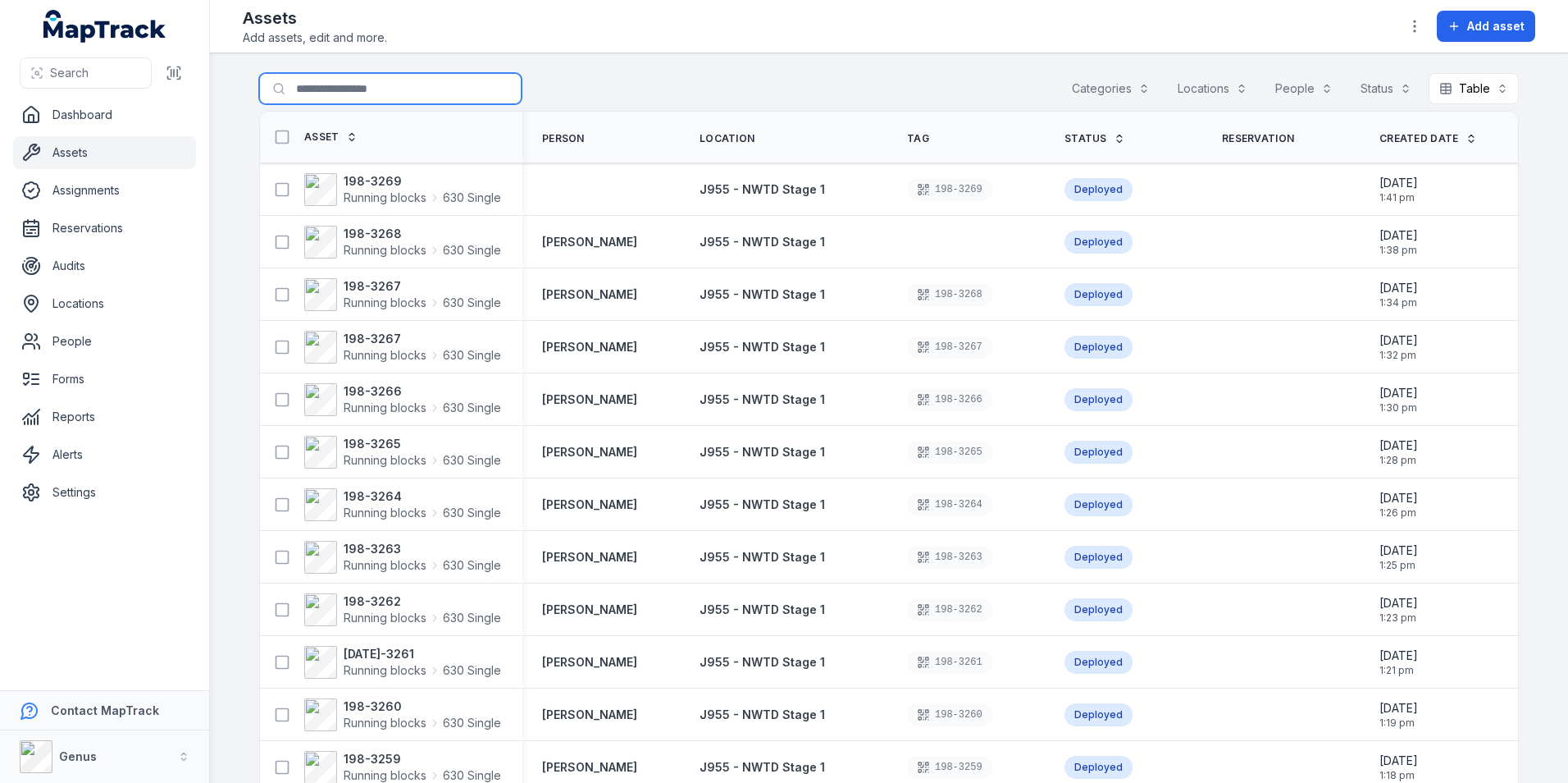
click at [362, 87] on input "Search for assets" at bounding box center [390, 88] width 262 height 31
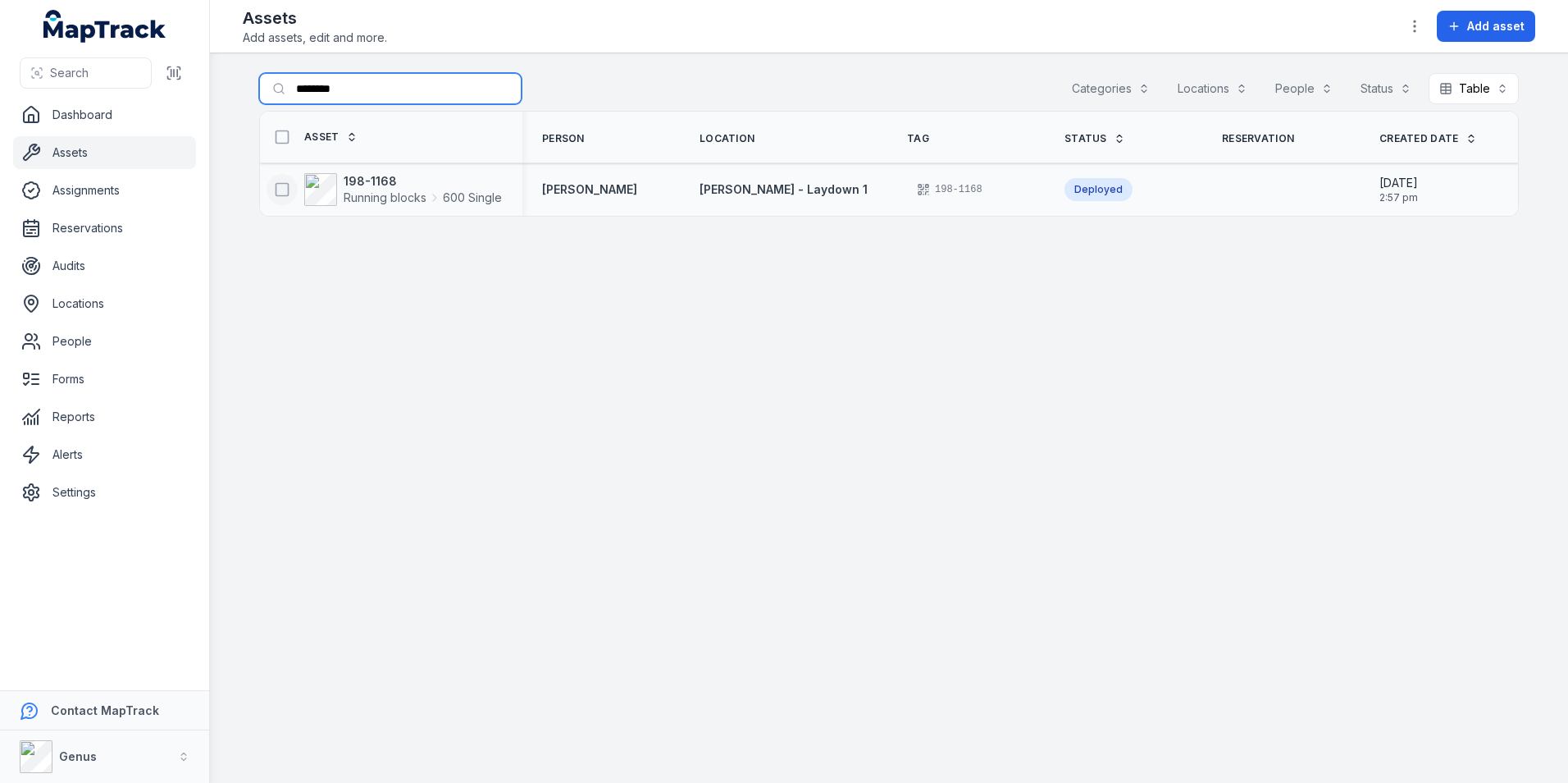
type input "********"
click at [282, 190] on icon at bounding box center [283, 189] width 17 height 17
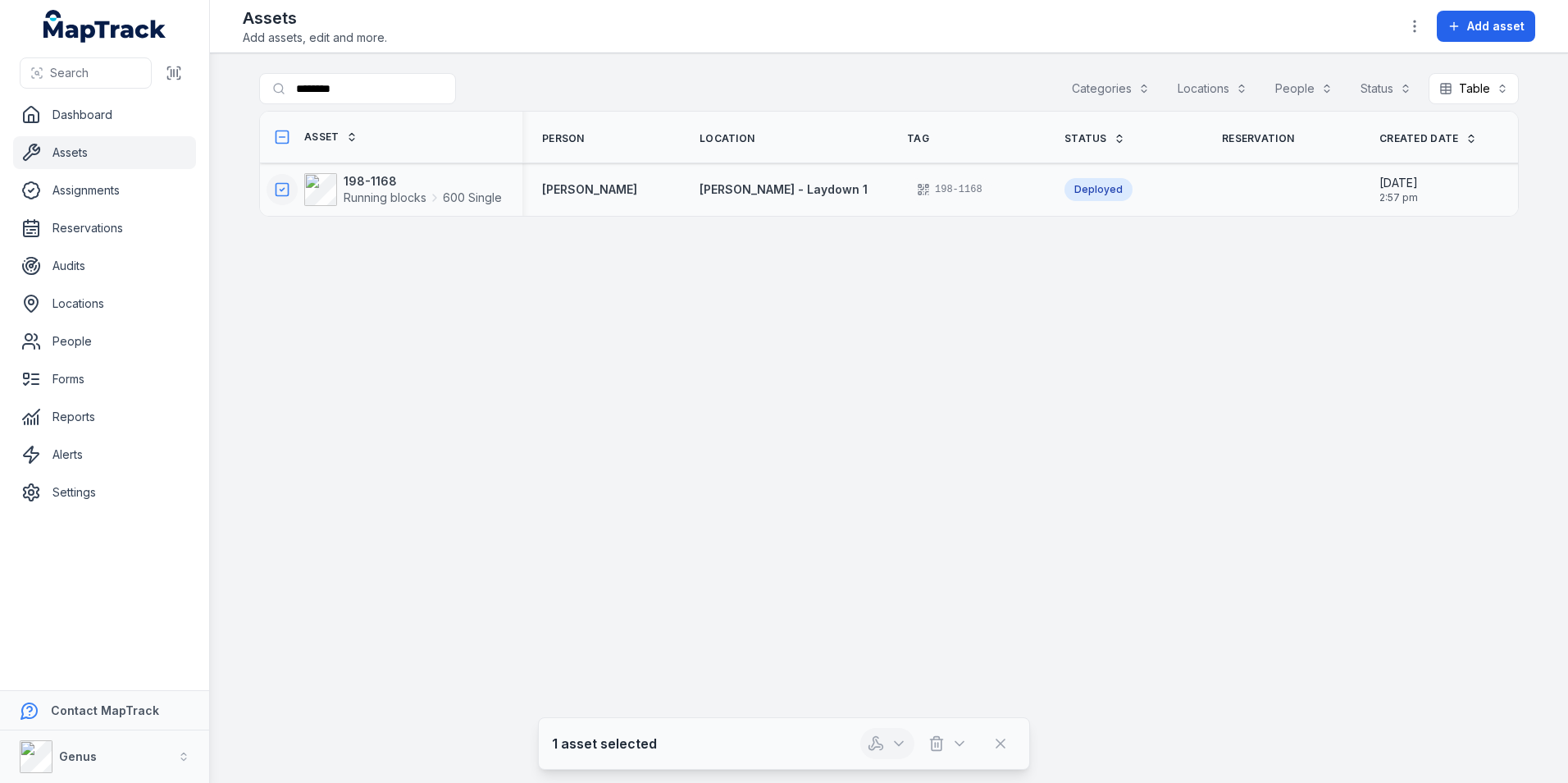
click at [875, 743] on icon "button" at bounding box center [876, 744] width 17 height 17
click at [870, 635] on div "Assign asset" at bounding box center [887, 641] width 184 height 30
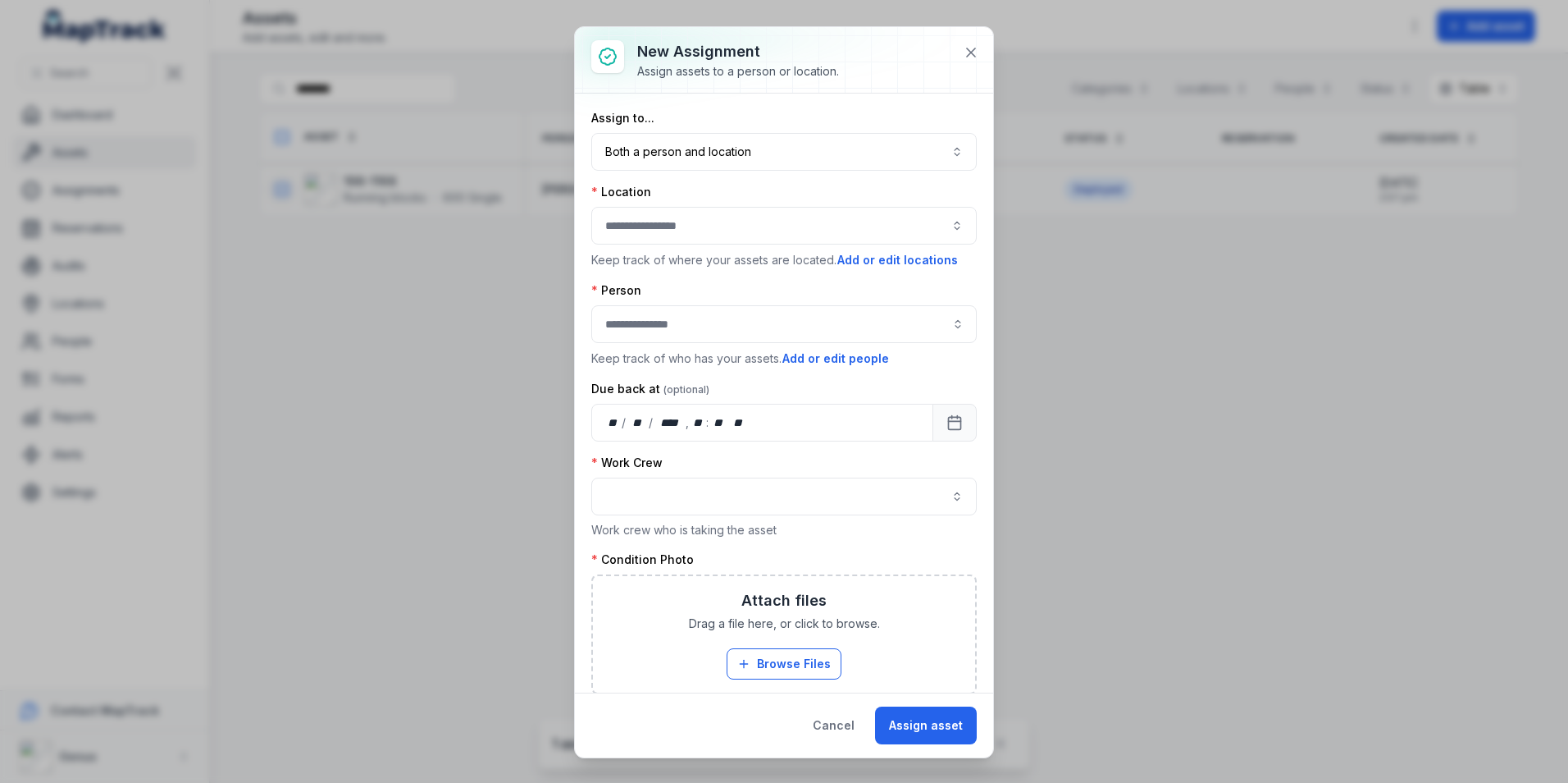
click at [655, 229] on button "button" at bounding box center [784, 226] width 385 height 37
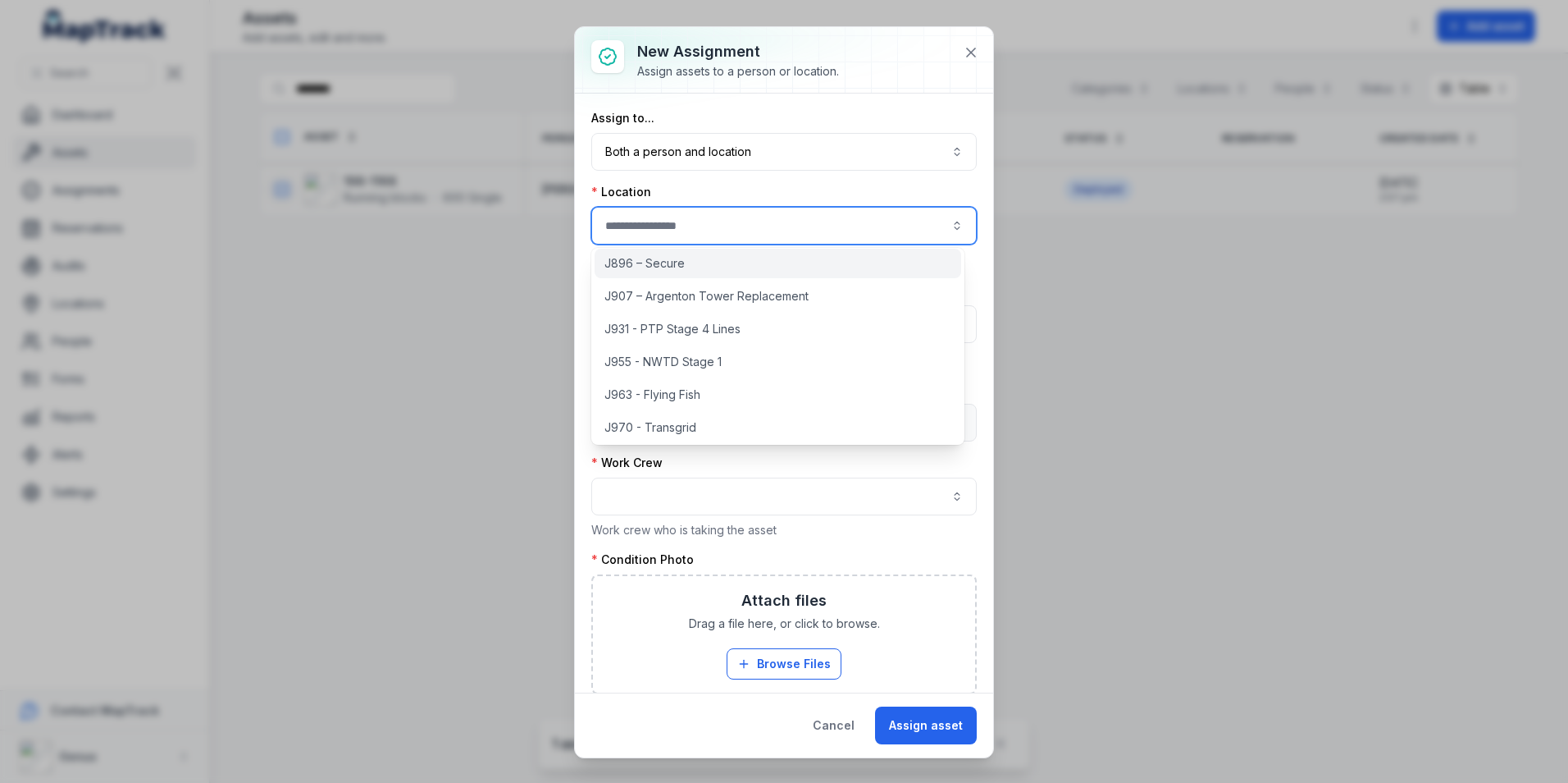
scroll to position [164, 0]
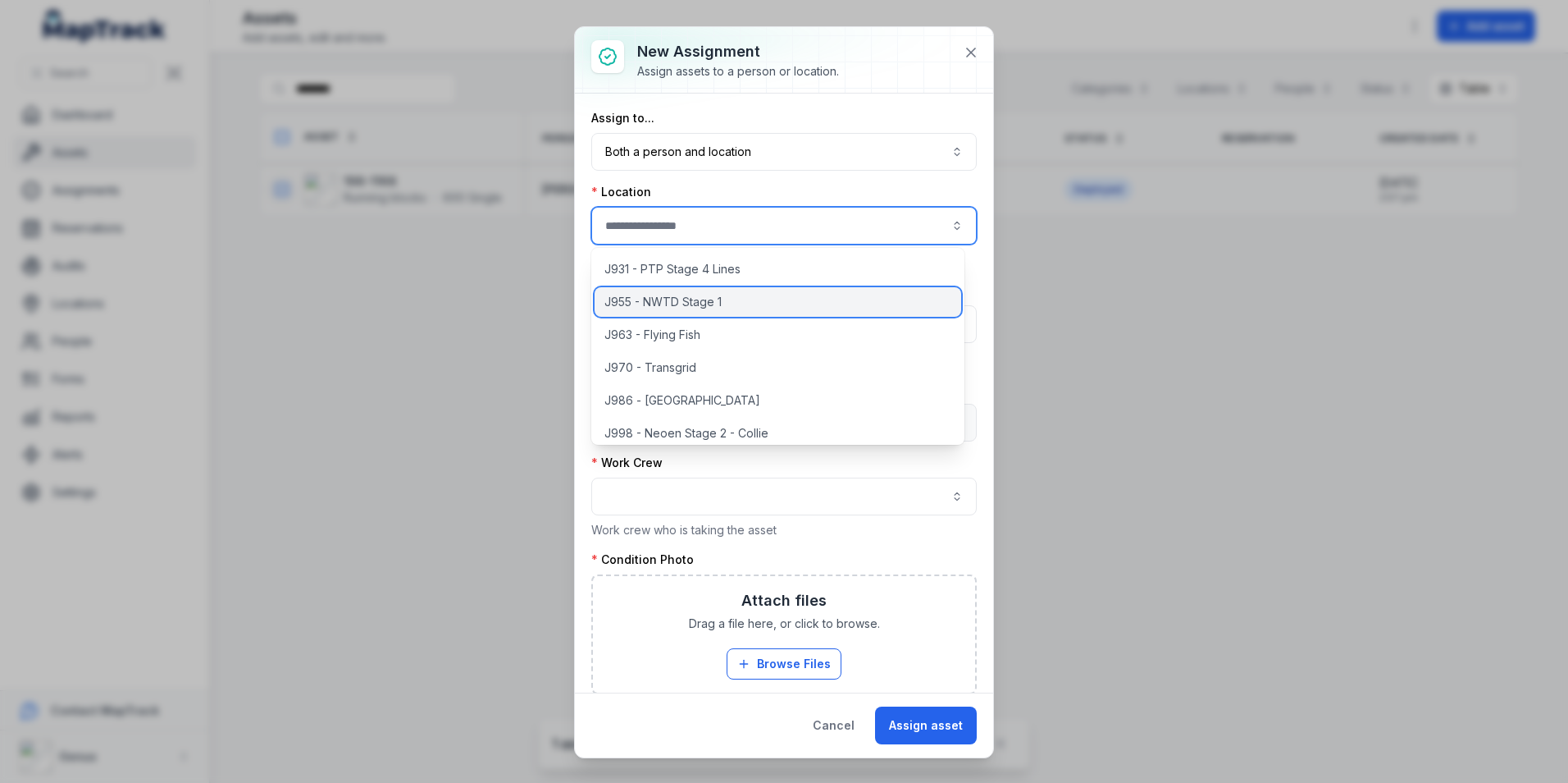
click at [655, 295] on span "J955 - NWTD Stage 1" at bounding box center [663, 302] width 118 height 17
type input "**********"
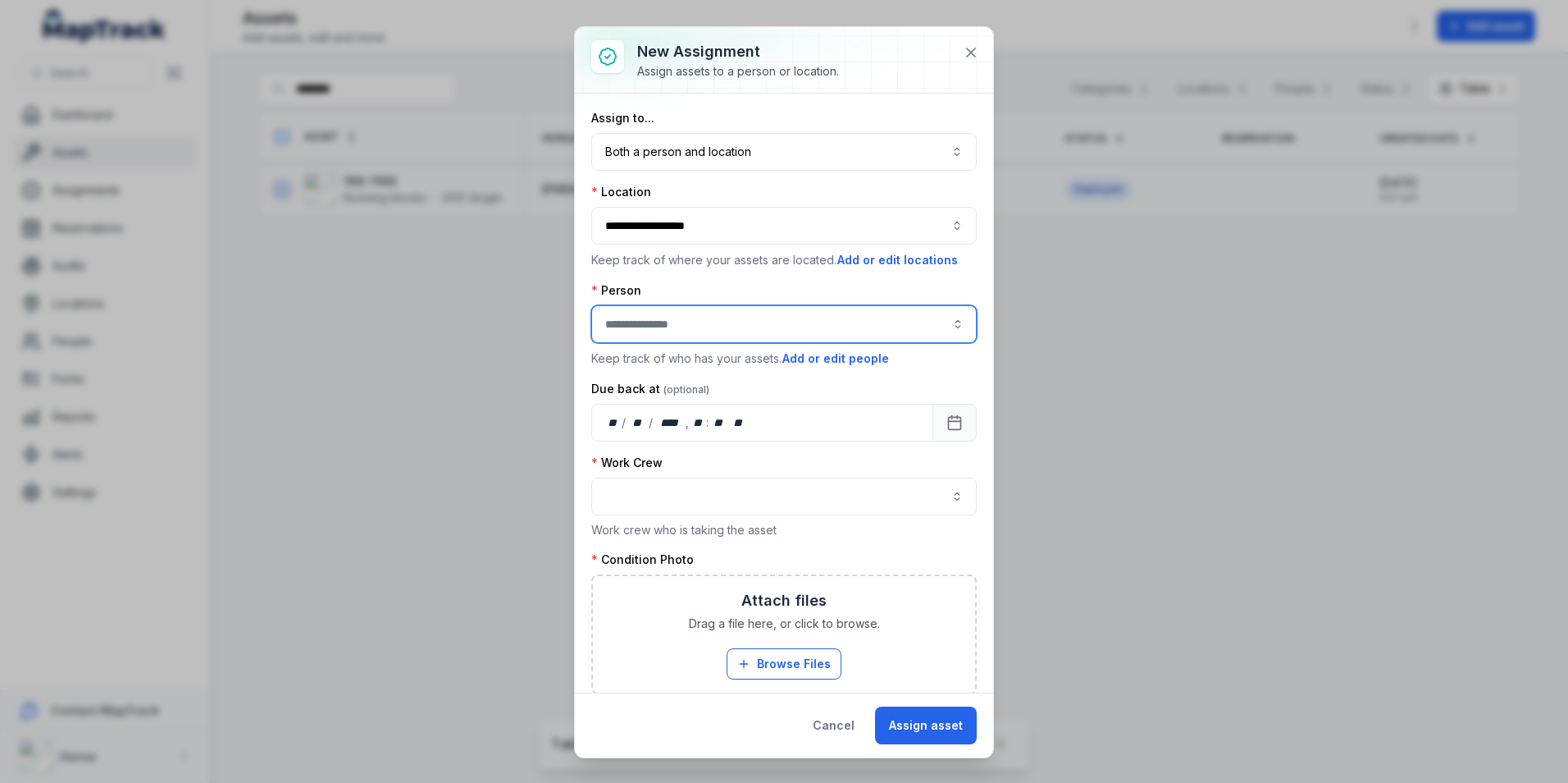
click at [670, 321] on input "assignment-add:person-label" at bounding box center [784, 324] width 385 height 37
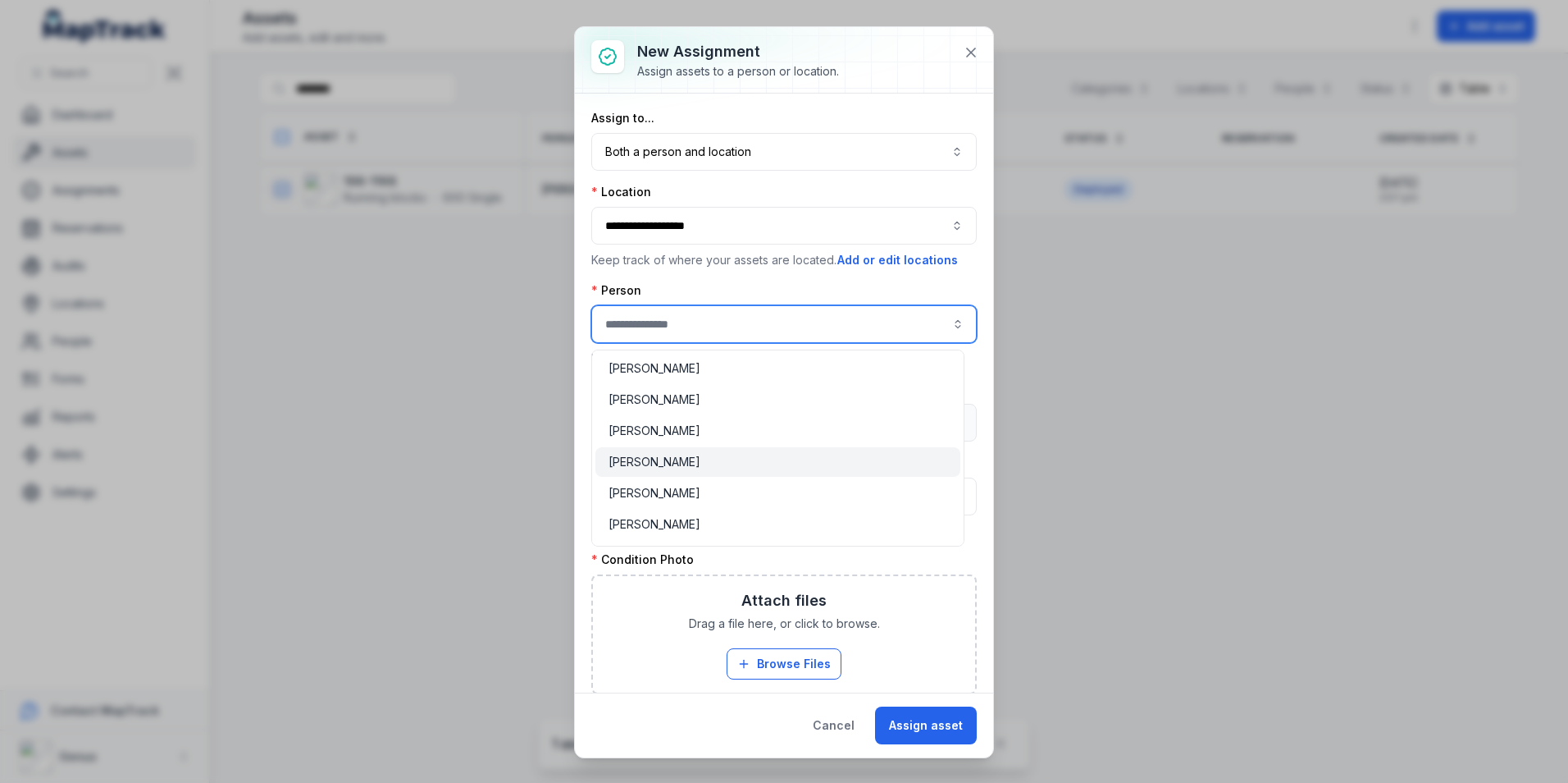
type input "**********"
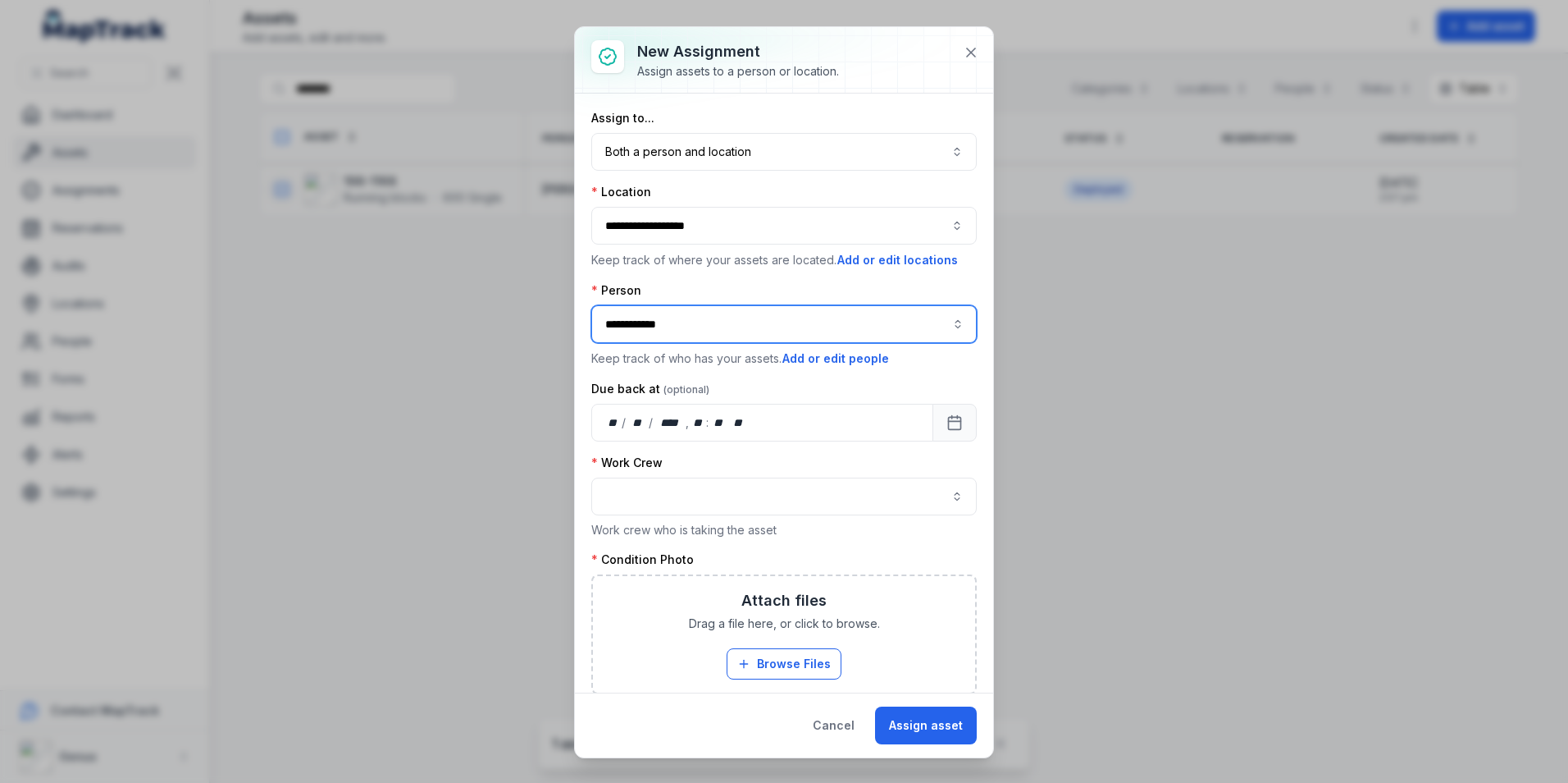
click at [649, 459] on span "[PERSON_NAME]" at bounding box center [654, 462] width 91 height 17
click at [655, 492] on button "button" at bounding box center [784, 496] width 385 height 37
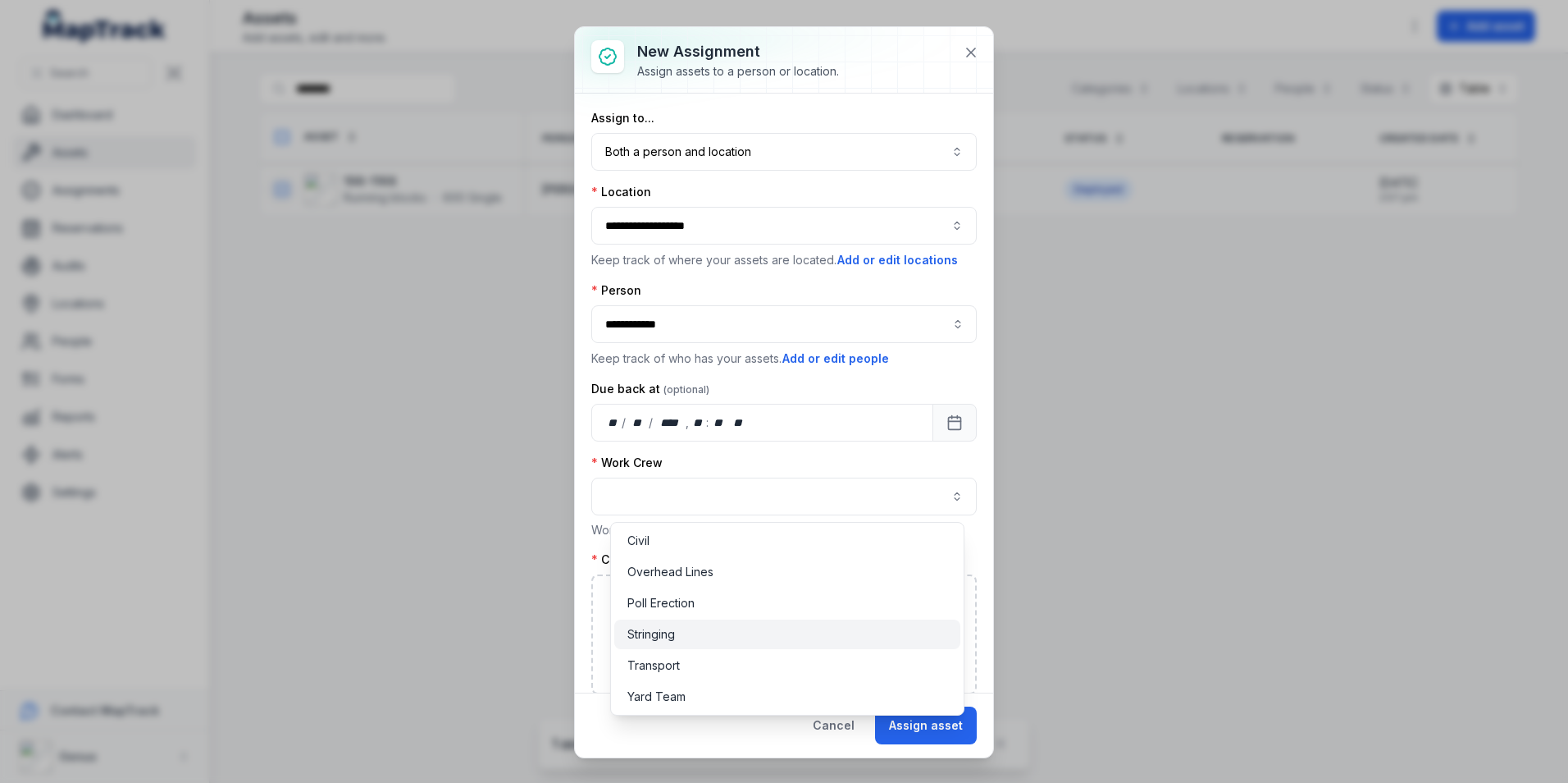
click at [659, 636] on span "Stringing" at bounding box center [651, 635] width 48 height 17
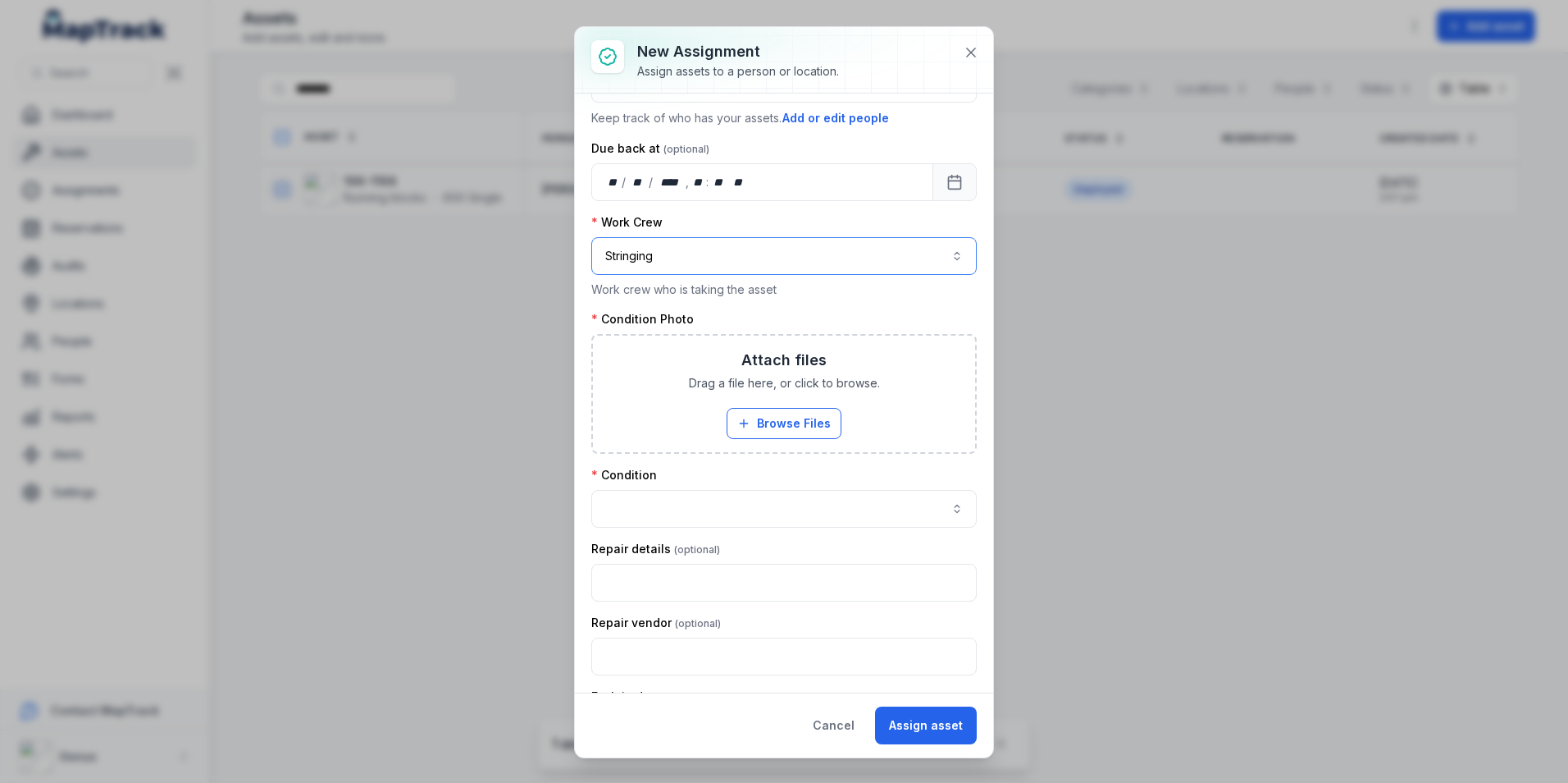
scroll to position [246, 0]
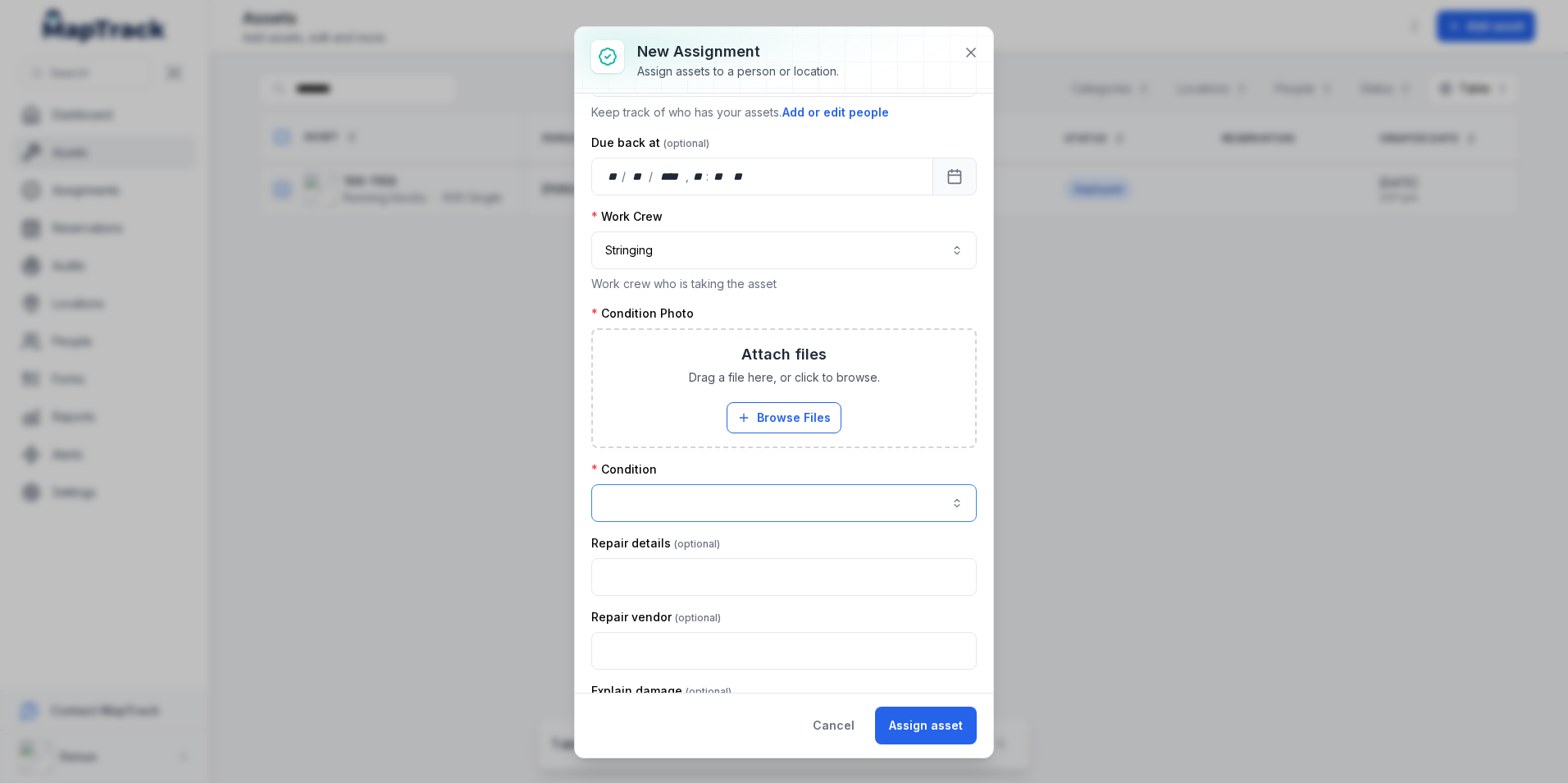
click at [617, 493] on button "button" at bounding box center [784, 503] width 385 height 37
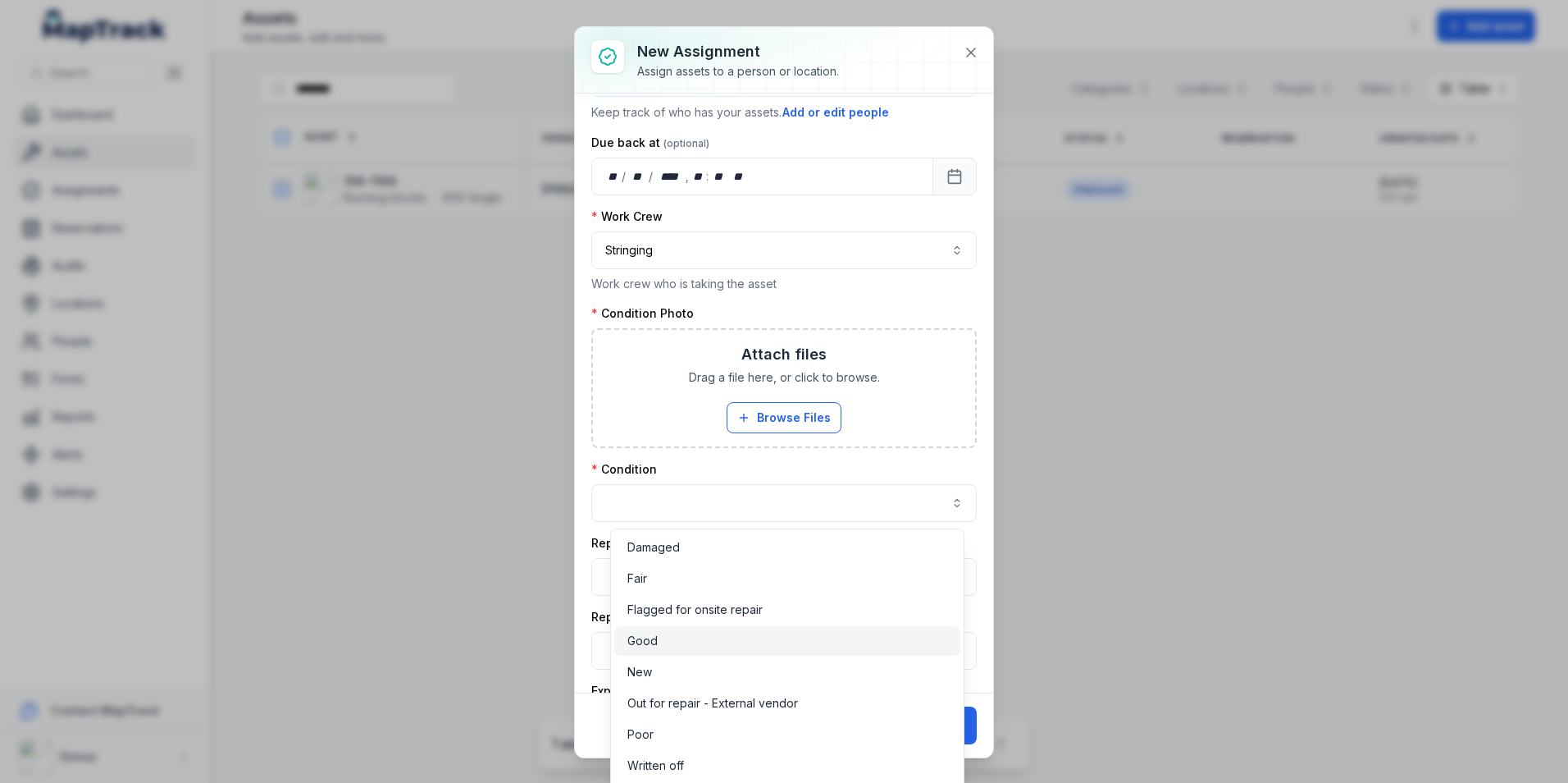
click at [651, 634] on span "Good" at bounding box center [643, 641] width 31 height 17
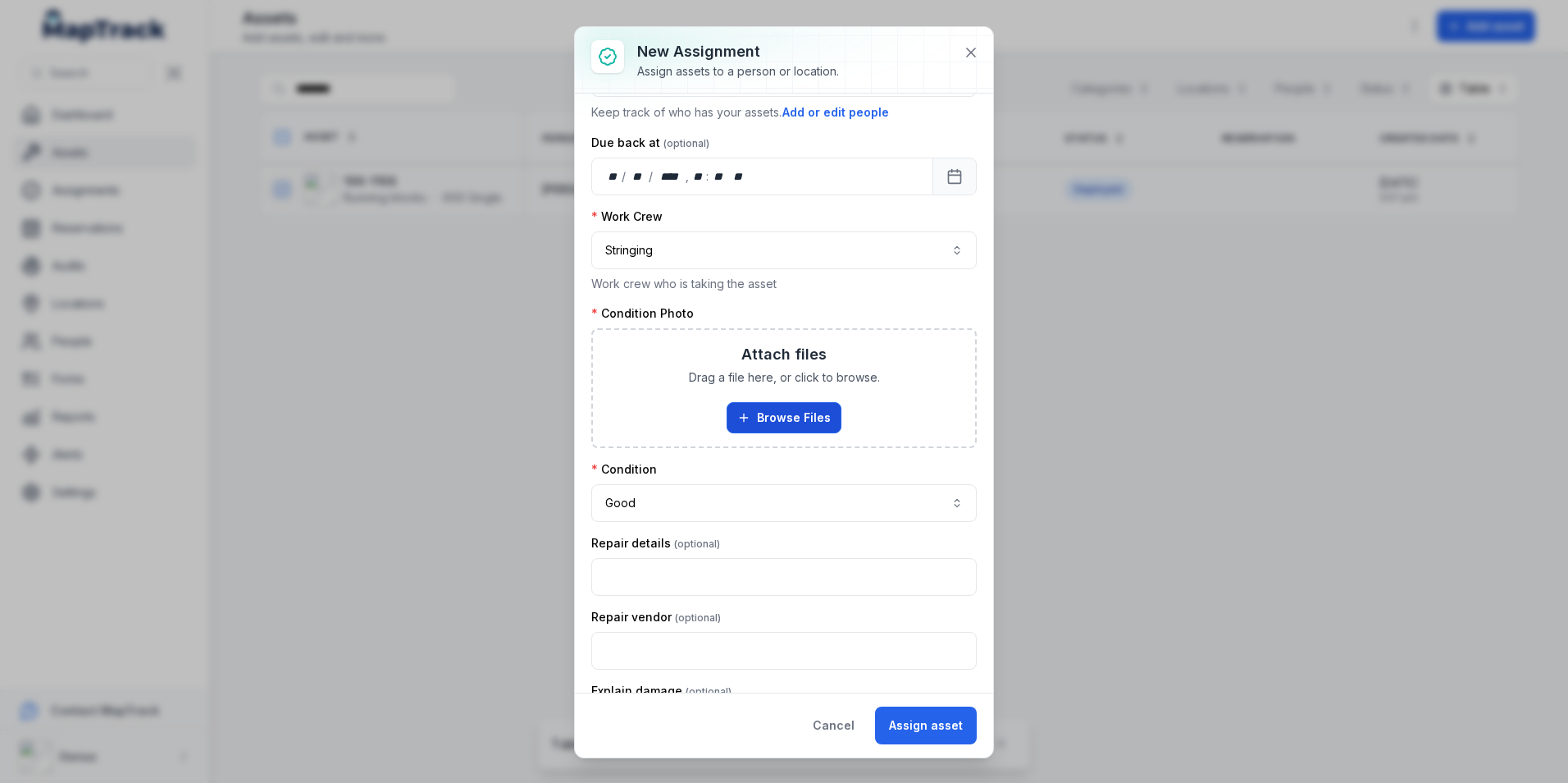
click at [783, 411] on button "Browse Files" at bounding box center [784, 417] width 115 height 31
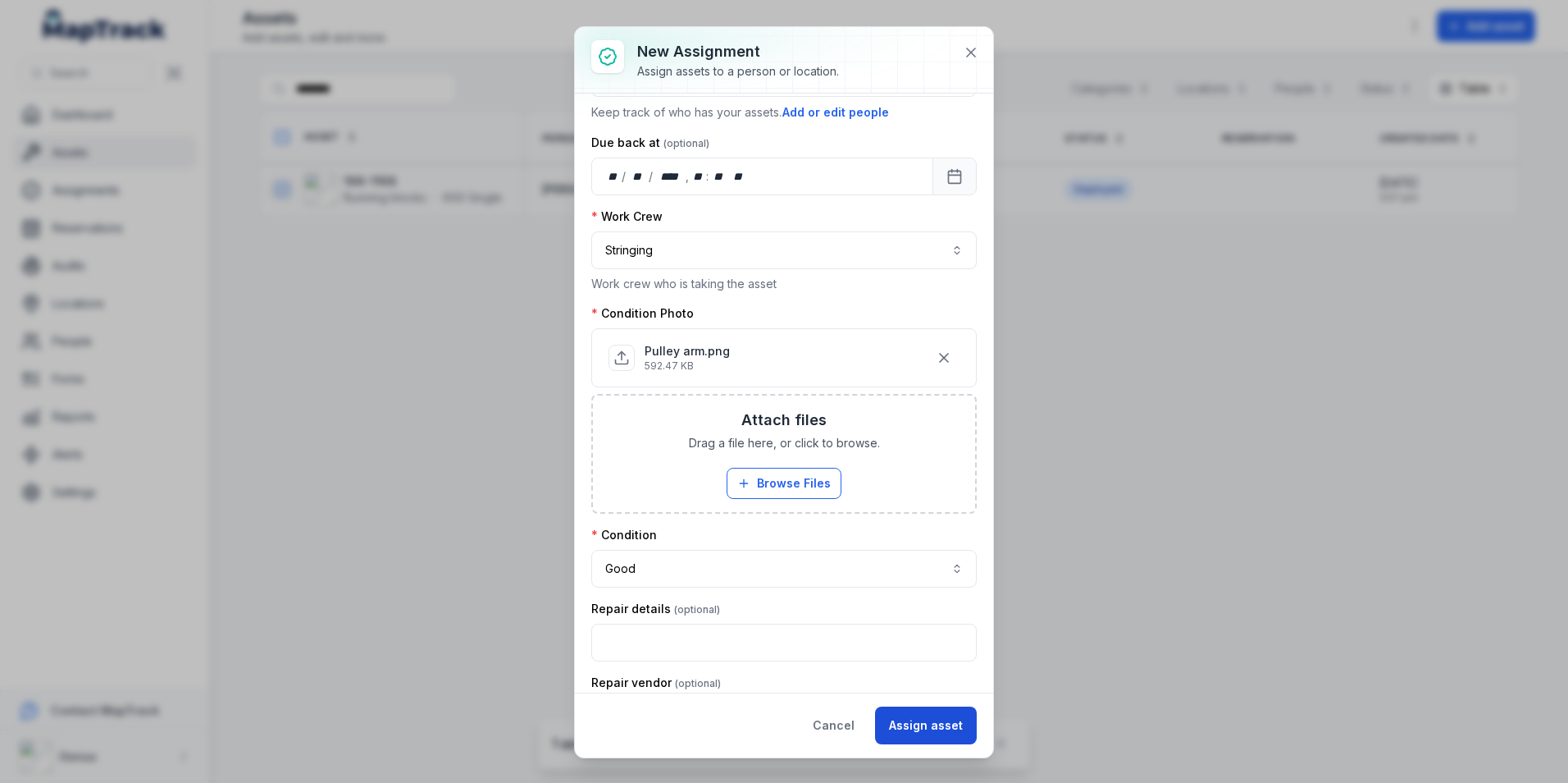
click at [920, 720] on button "Assign asset" at bounding box center [925, 725] width 102 height 37
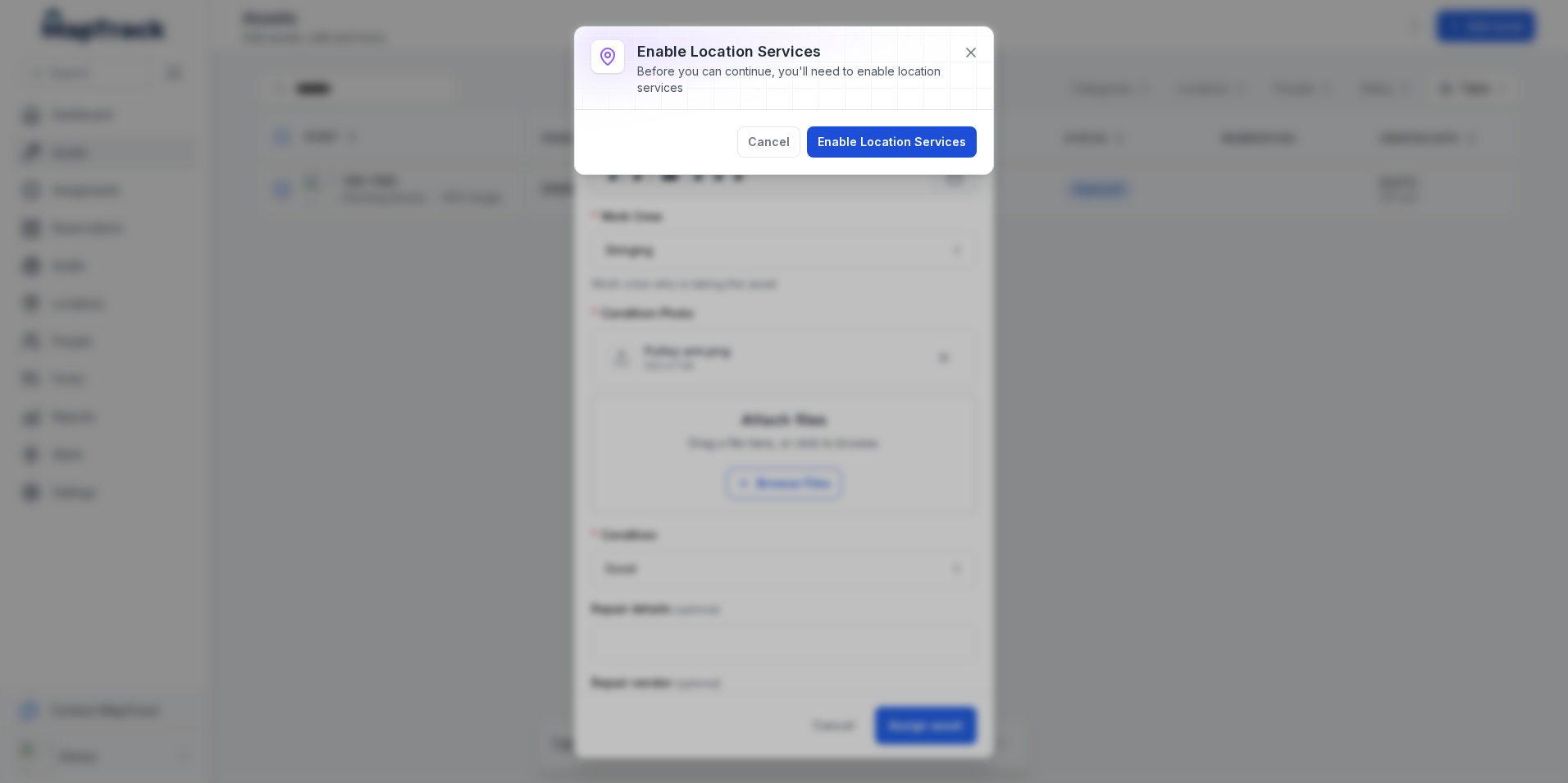
click at [906, 137] on button "Enable Location Services" at bounding box center [892, 141] width 170 height 31
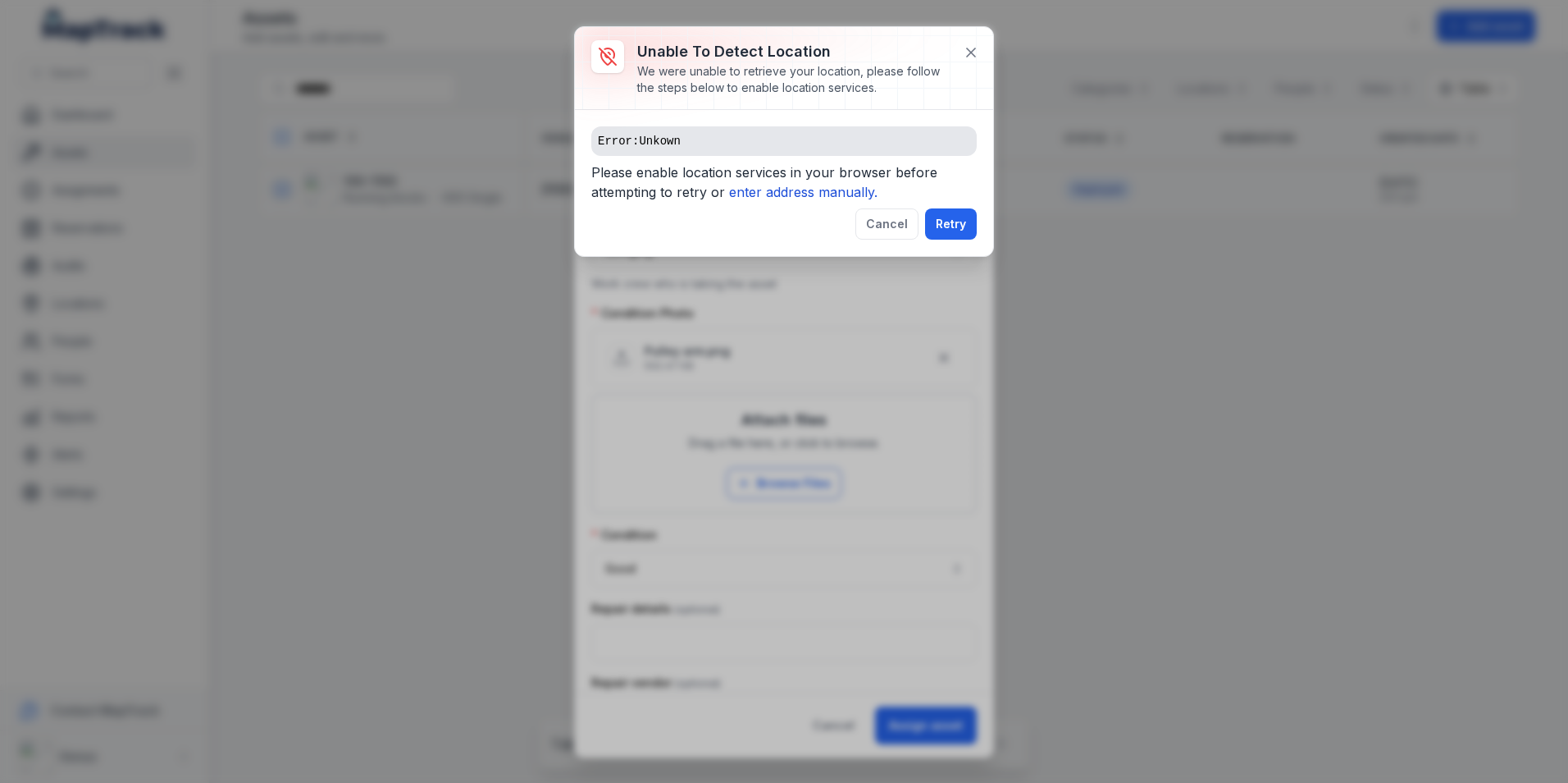
click at [801, 192] on icon "enter address manually." at bounding box center [803, 192] width 148 height 17
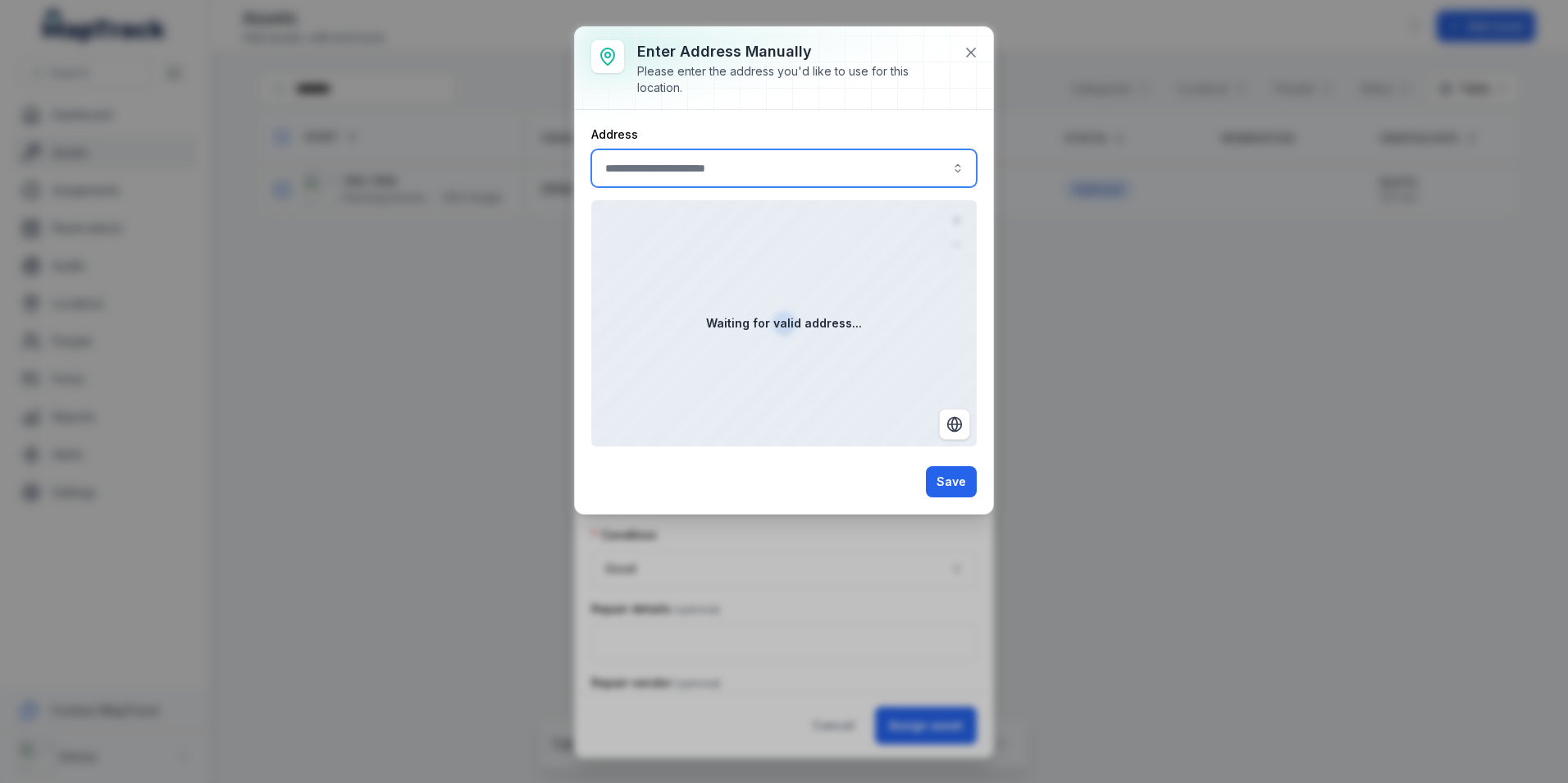
click at [674, 170] on input ":rj8:-form-item-label" at bounding box center [784, 168] width 385 height 37
type input "**********"
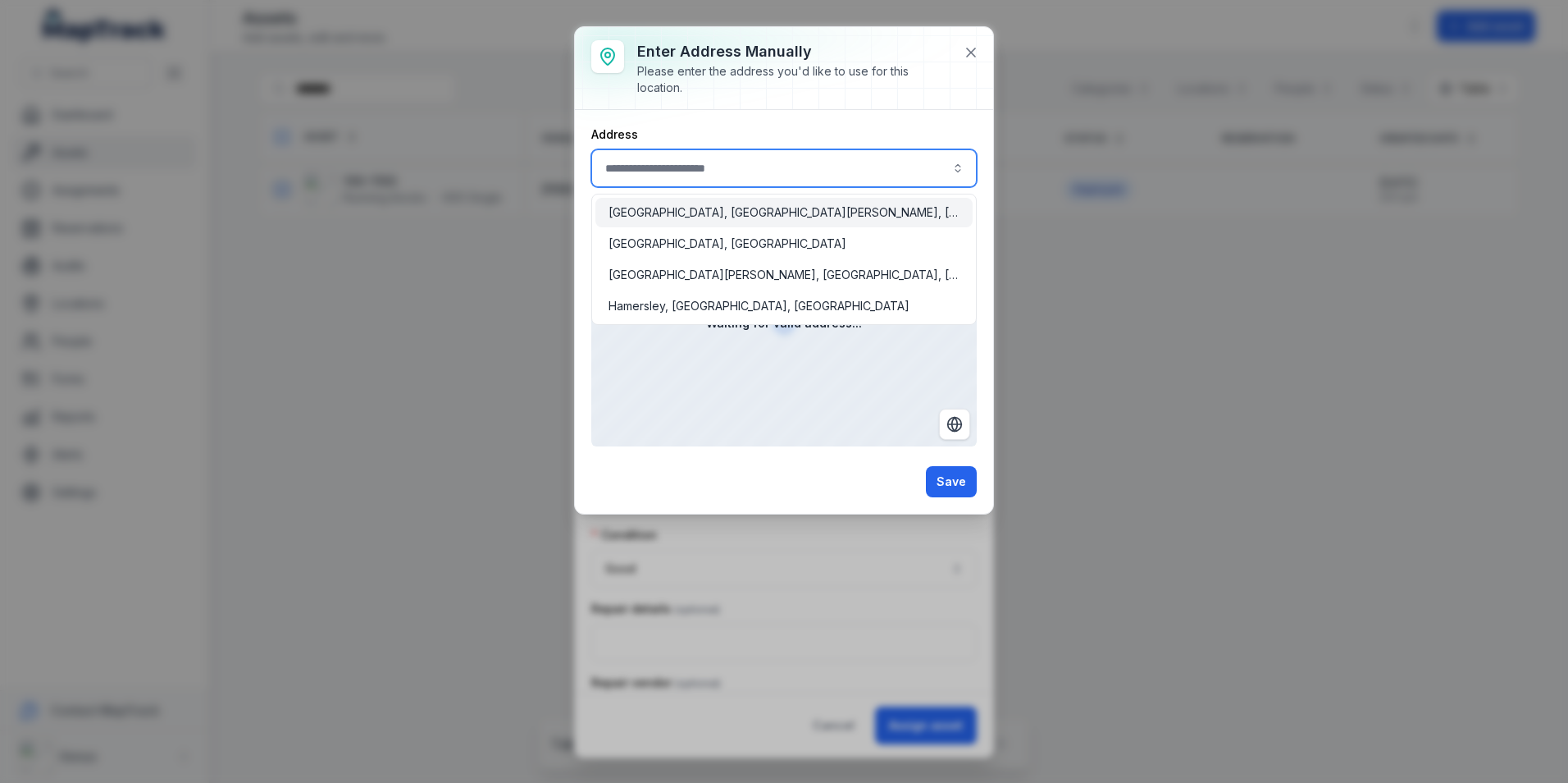
click at [728, 212] on span "[GEOGRAPHIC_DATA], [GEOGRAPHIC_DATA][PERSON_NAME], [GEOGRAPHIC_DATA]" at bounding box center [784, 213] width 351 height 17
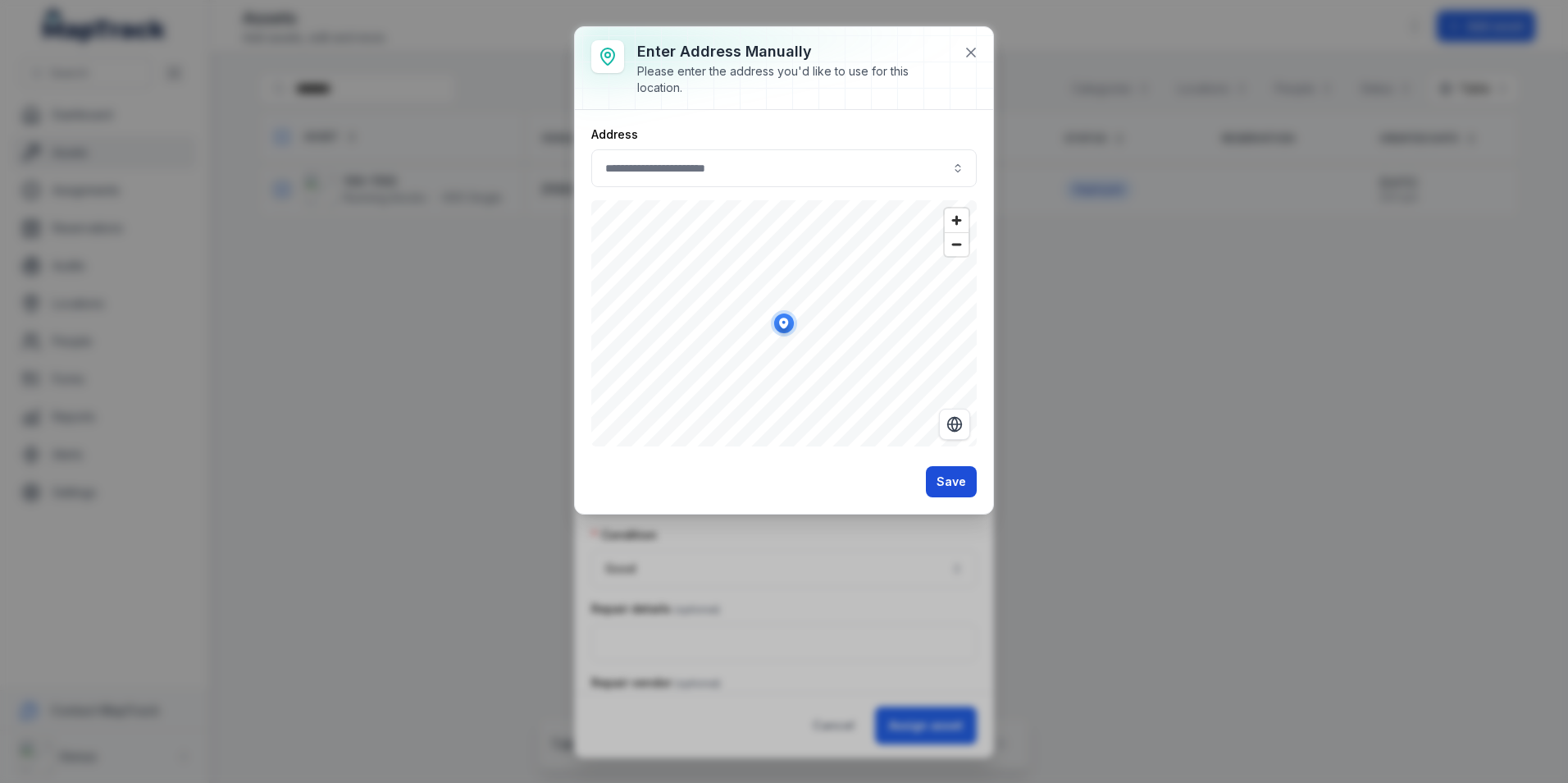
click at [955, 476] on button "Save" at bounding box center [951, 481] width 51 height 31
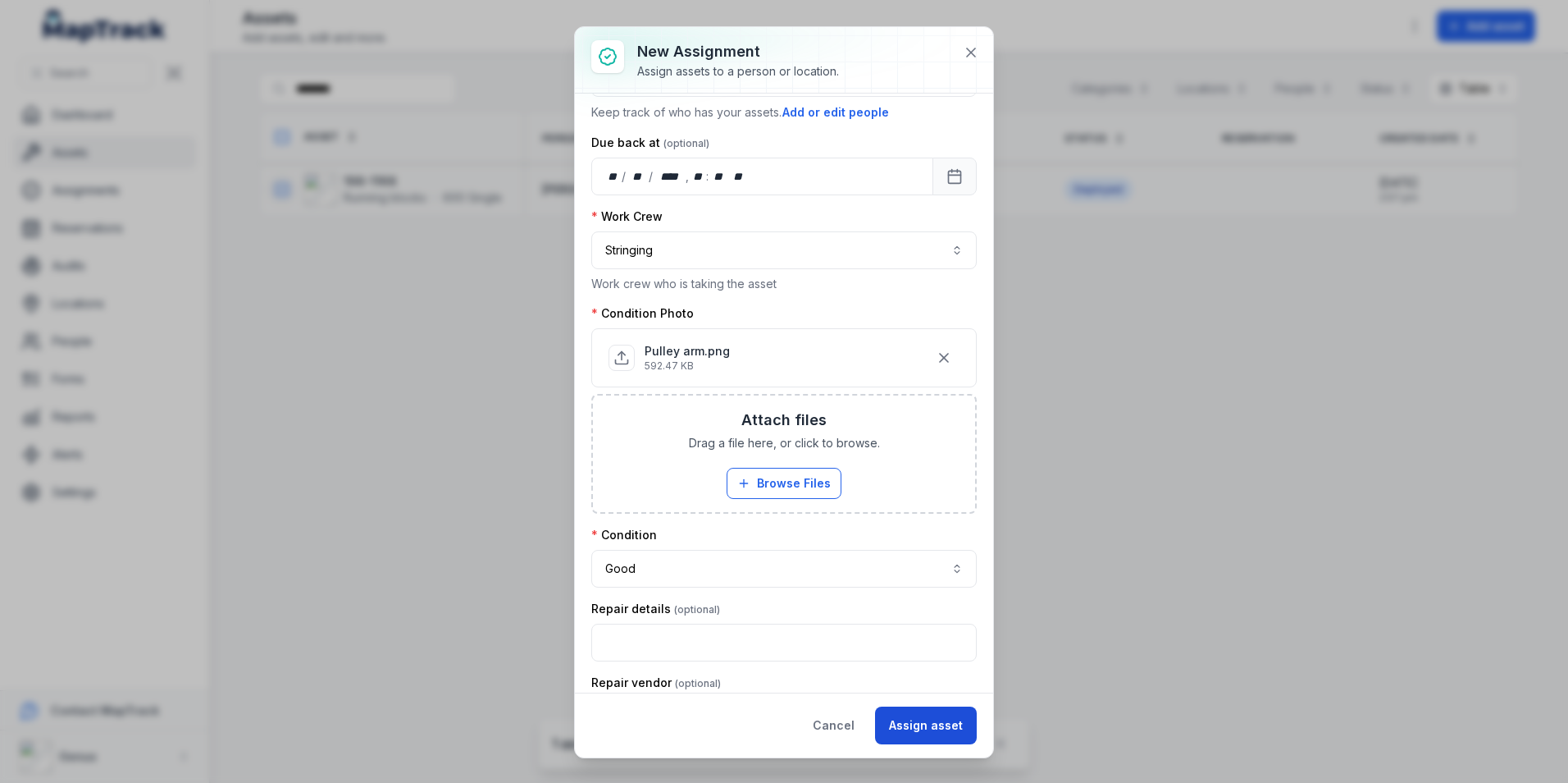
click at [922, 715] on button "Assign asset" at bounding box center [925, 725] width 102 height 37
